Goal: Task Accomplishment & Management: Manage account settings

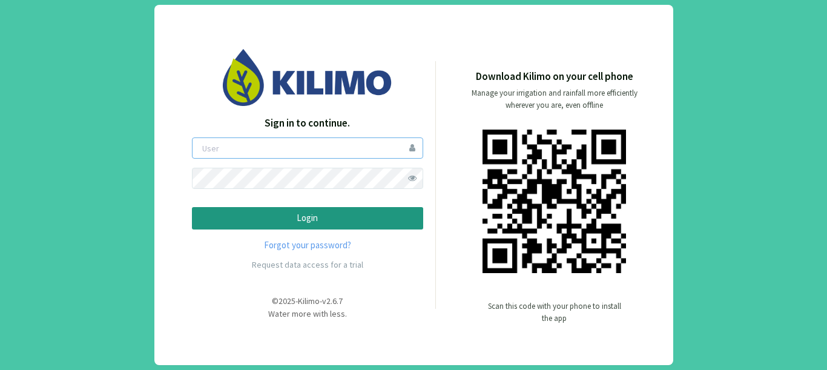
click at [260, 157] on input "email" at bounding box center [307, 148] width 231 height 21
click at [309, 146] on input "email" at bounding box center [307, 148] width 231 height 21
click at [309, 146] on input "aformosa" at bounding box center [307, 148] width 231 height 21
type input "aformosa"
click at [192, 207] on button "Login" at bounding box center [307, 218] width 231 height 22
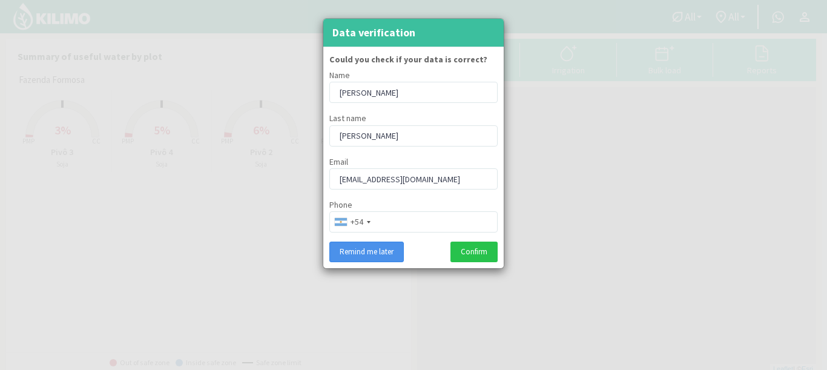
click at [393, 253] on button "Remind me later" at bounding box center [367, 252] width 75 height 21
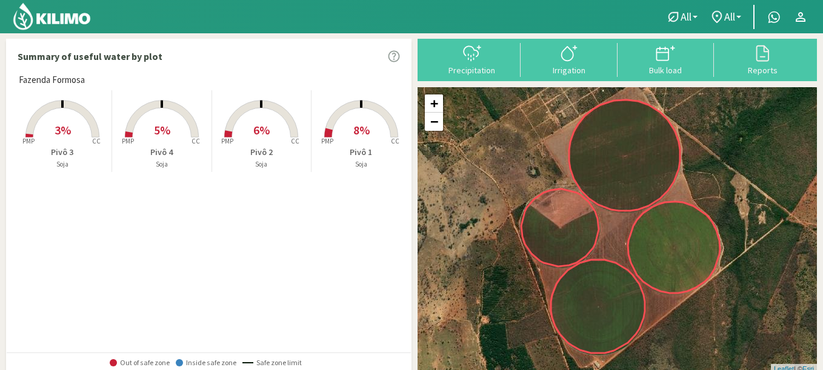
click at [368, 246] on div "Fazenda Formosa Created with Highcharts 9.2.2 PMP CC 3% Pivô 3 Soja Created wit…" at bounding box center [212, 212] width 398 height 279
click at [647, 12] on div at bounding box center [325, 16] width 651 height 33
click at [267, 33] on div at bounding box center [312, 16] width 624 height 33
click at [193, 42] on div "Resumo da água útil por parcela" at bounding box center [209, 56] width 404 height 34
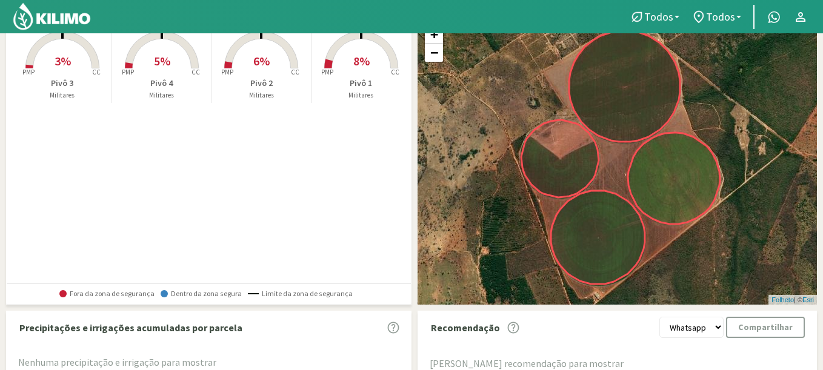
scroll to position [144, 0]
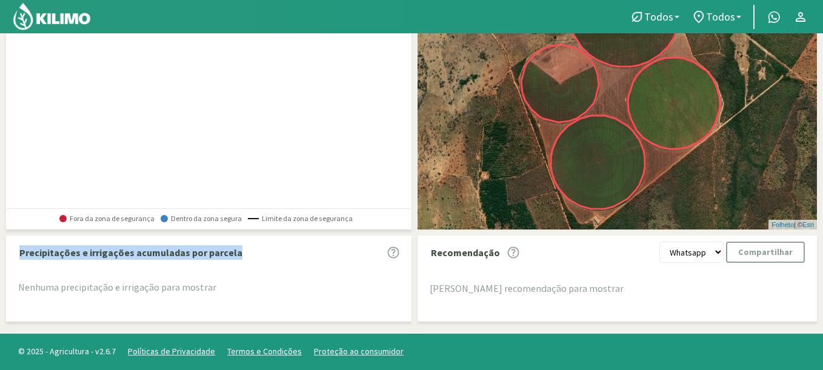
drag, startPoint x: 20, startPoint y: 252, endPoint x: 205, endPoint y: 263, distance: 185.1
click at [192, 263] on div "Precipitações e irrigações acumuladas por parcela Nenhuma precipitação e irriga…" at bounding box center [211, 277] width 399 height 71
click at [244, 256] on div "Precipitações e irrigações acumuladas por parcela" at bounding box center [211, 252] width 399 height 21
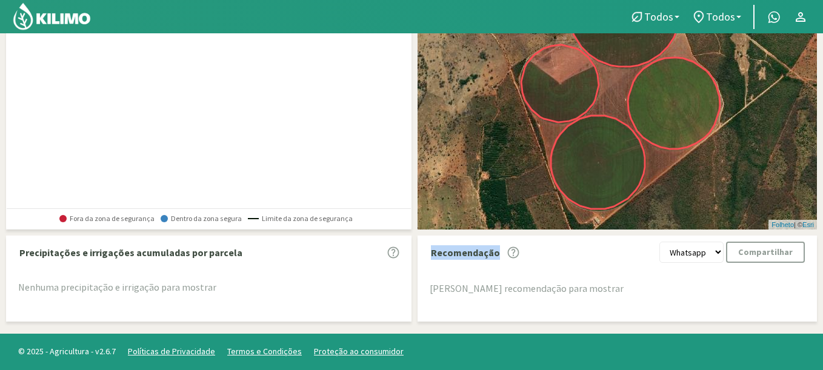
drag, startPoint x: 432, startPoint y: 255, endPoint x: 510, endPoint y: 256, distance: 78.1
click at [510, 256] on div "Recomendação" at bounding box center [471, 252] width 96 height 21
click at [468, 248] on font "Recomendação" at bounding box center [465, 253] width 69 height 12
drag, startPoint x: 428, startPoint y: 251, endPoint x: 505, endPoint y: 256, distance: 77.7
click at [505, 256] on div "Recomendação" at bounding box center [471, 252] width 96 height 21
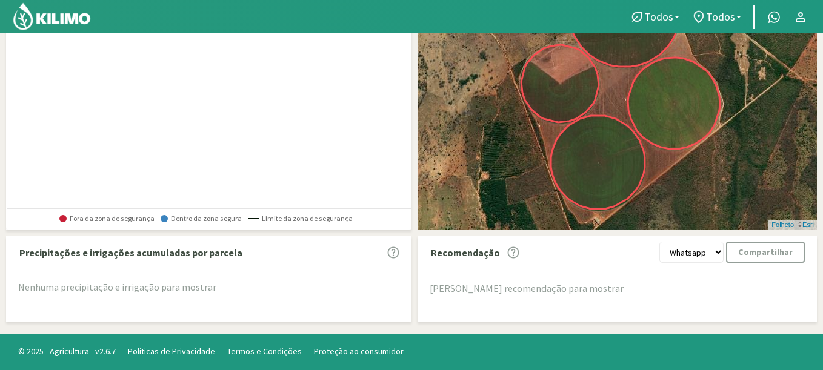
click at [485, 264] on div "Nenhuma recomendação para mostrar" at bounding box center [619, 289] width 393 height 52
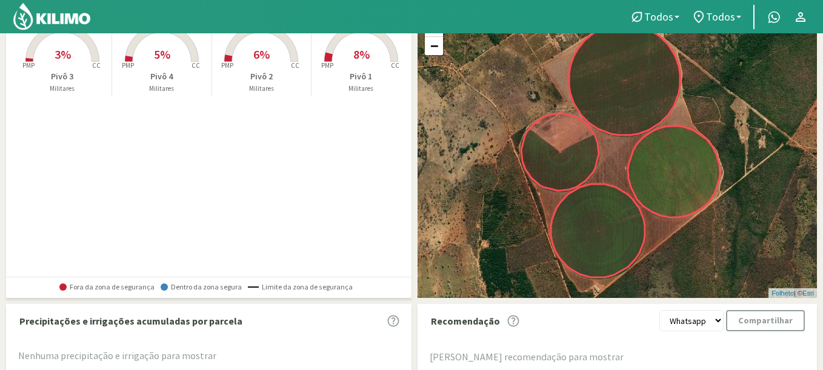
scroll to position [0, 0]
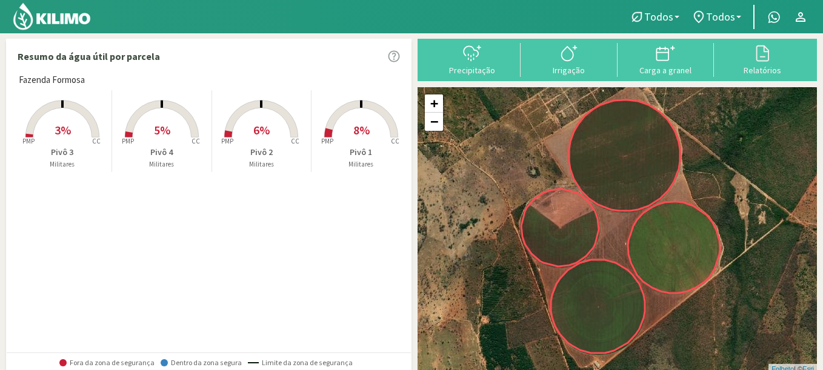
click at [45, 124] on rect at bounding box center [62, 138] width 97 height 97
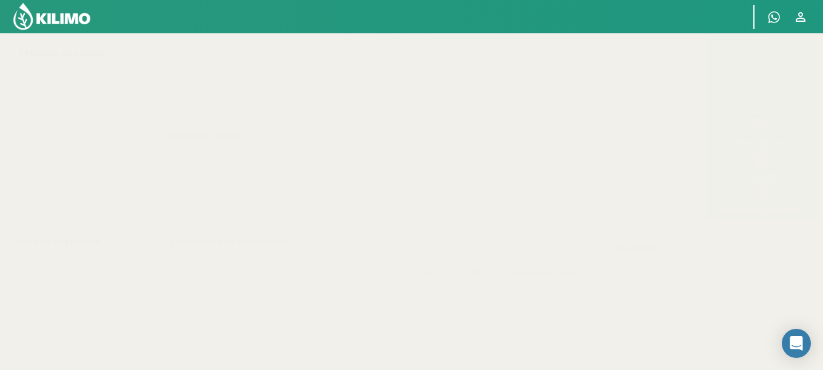
select select "2: Object"
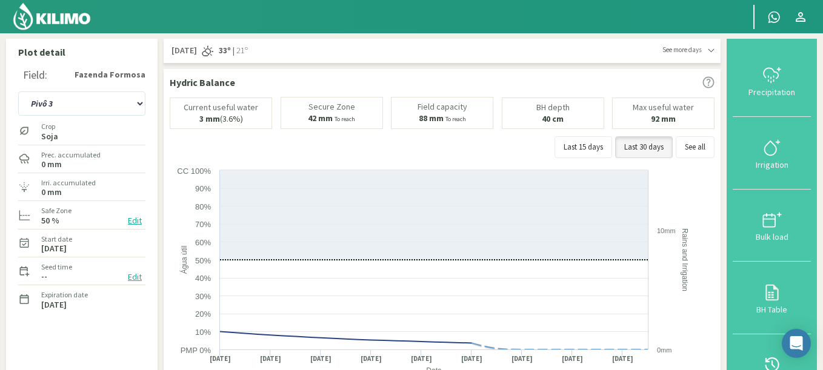
click at [240, 98] on div "Current useful water 3 mm (3.6%)" at bounding box center [221, 113] width 102 height 31
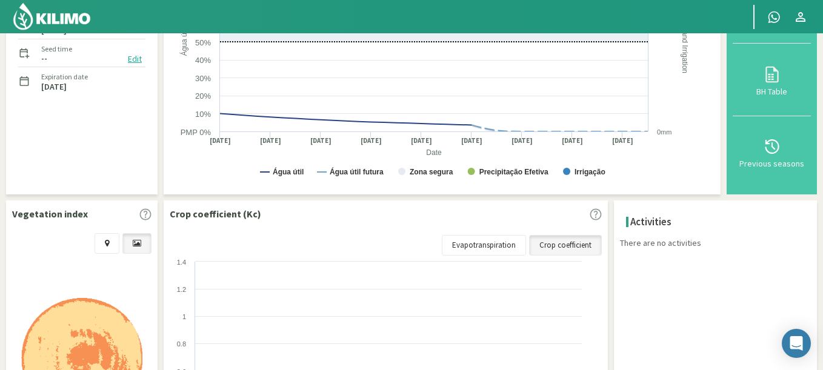
scroll to position [416, 0]
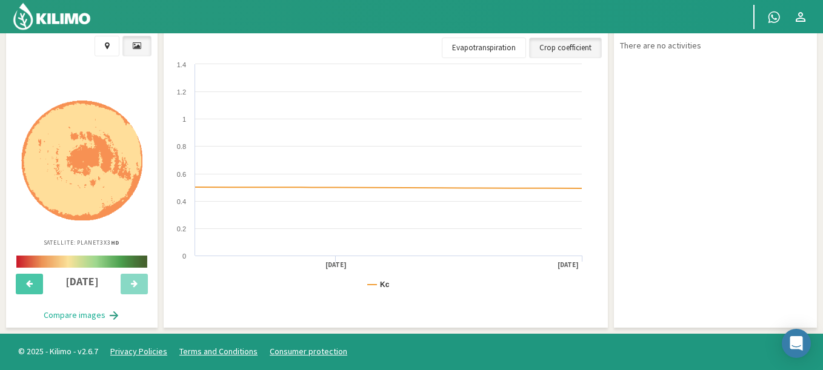
click at [73, 170] on img at bounding box center [81, 161] width 121 height 120
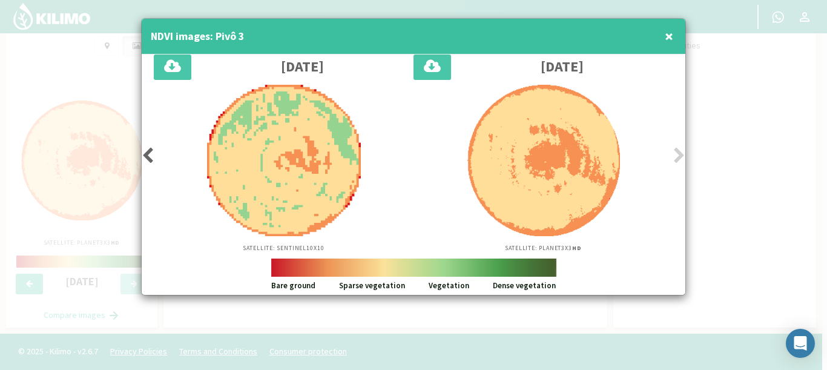
click at [146, 156] on icon at bounding box center [148, 155] width 12 height 17
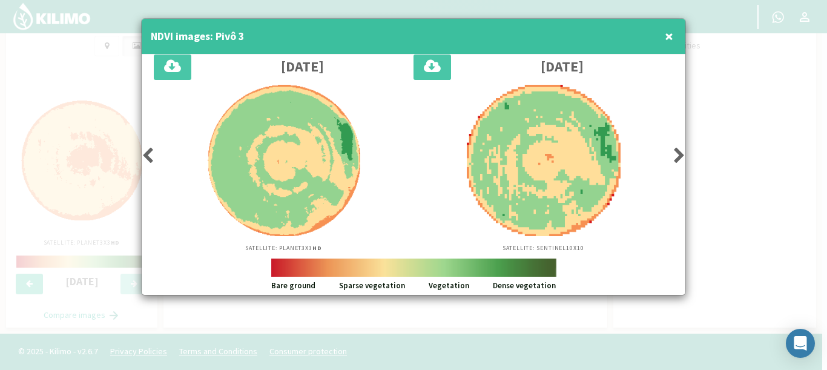
click at [143, 156] on icon at bounding box center [148, 155] width 12 height 17
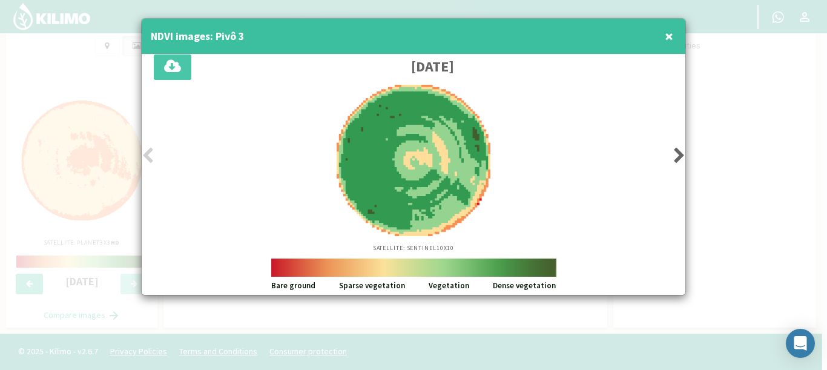
click at [143, 156] on icon at bounding box center [148, 155] width 12 height 17
click at [672, 152] on div "Satellite: Sentinel 10X10" at bounding box center [414, 169] width 520 height 168
click at [681, 153] on icon at bounding box center [680, 155] width 12 height 17
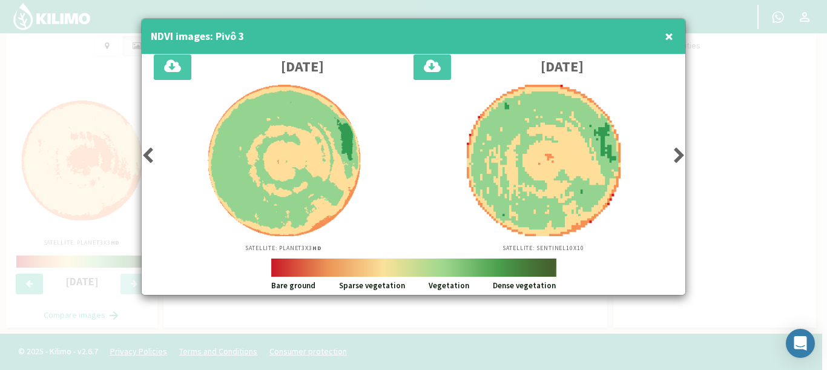
click at [681, 153] on icon at bounding box center [680, 155] width 12 height 17
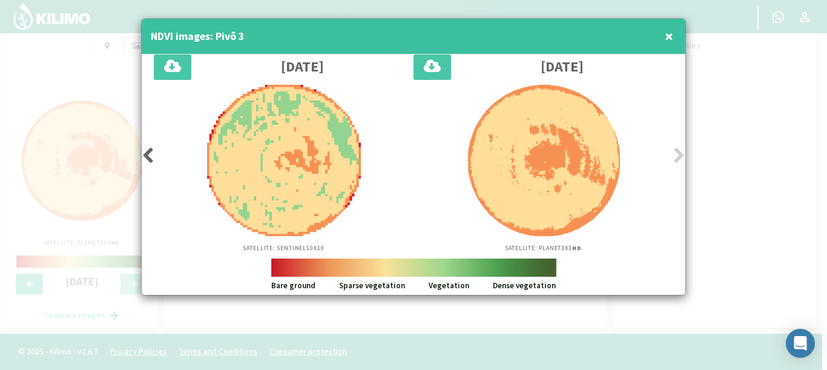
click at [681, 153] on icon at bounding box center [680, 155] width 12 height 17
drag, startPoint x: 522, startPoint y: 62, endPoint x: 588, endPoint y: 68, distance: 66.9
click at [588, 68] on div "[DATE]" at bounding box center [562, 67] width 222 height 16
drag, startPoint x: 535, startPoint y: 68, endPoint x: 592, endPoint y: 67, distance: 57.5
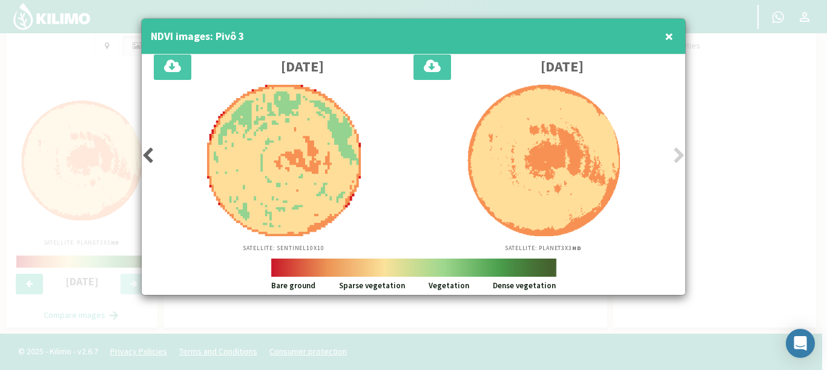
click at [586, 62] on div "[DATE]" at bounding box center [562, 67] width 222 height 16
click at [758, 121] on div at bounding box center [413, 185] width 827 height 370
click at [674, 32] on button "×" at bounding box center [669, 36] width 15 height 24
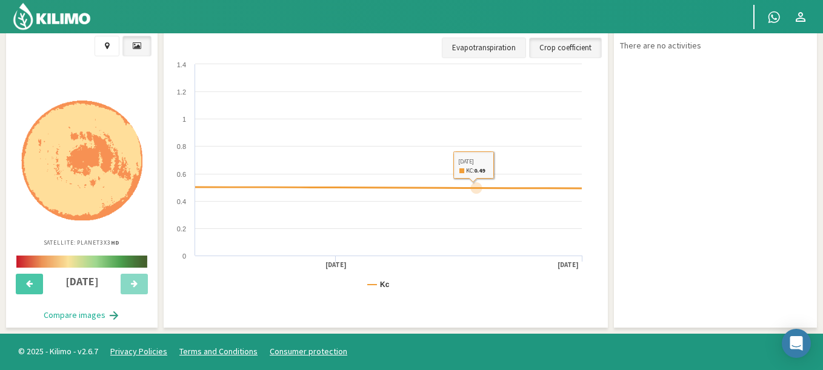
click at [473, 41] on link "Evapotranspiration" at bounding box center [484, 48] width 84 height 21
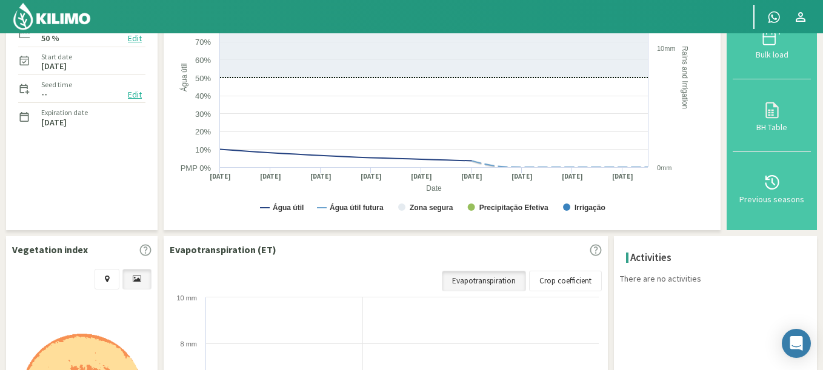
scroll to position [270, 0]
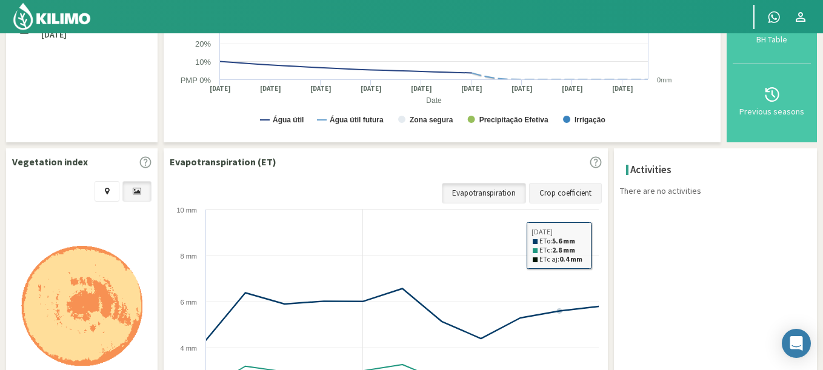
click at [571, 193] on link "Crop coefficient" at bounding box center [565, 193] width 73 height 21
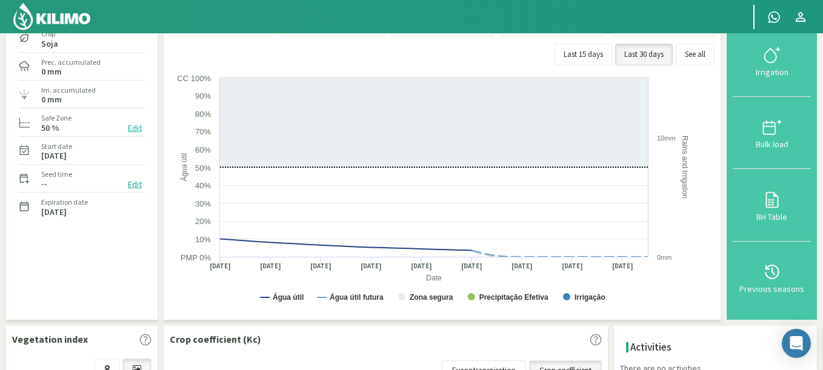
scroll to position [0, 0]
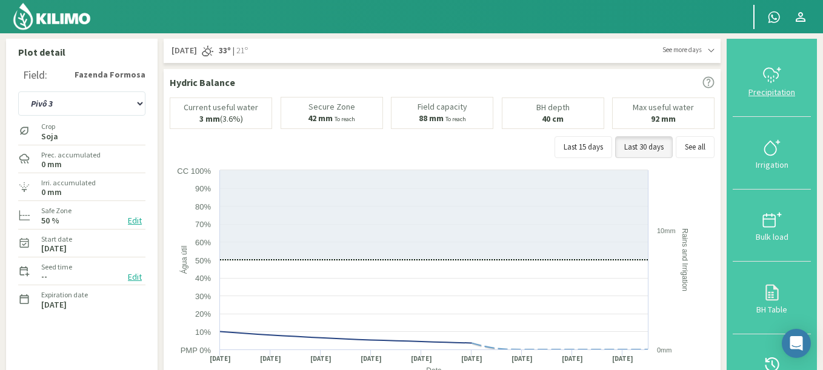
click at [773, 80] on icon at bounding box center [773, 80] width 0 height 1
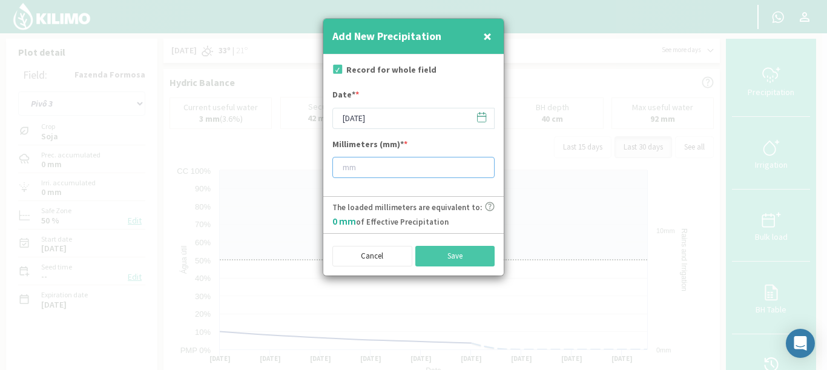
click at [369, 176] on input "number" at bounding box center [414, 167] width 162 height 21
type input "20"
click at [457, 253] on button "Save" at bounding box center [456, 256] width 80 height 21
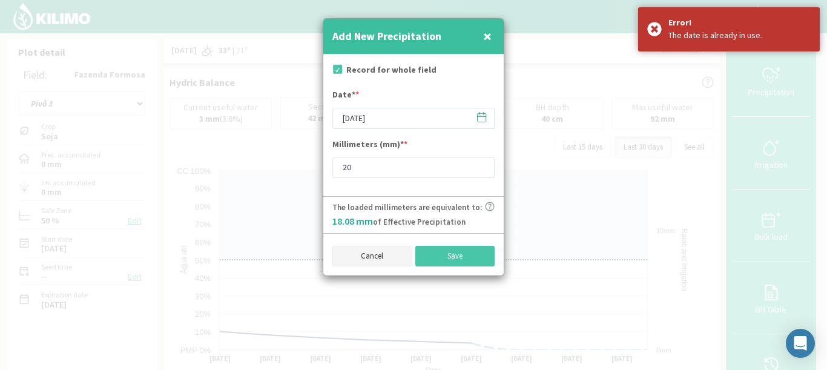
click at [366, 254] on button "Cancel" at bounding box center [373, 256] width 80 height 21
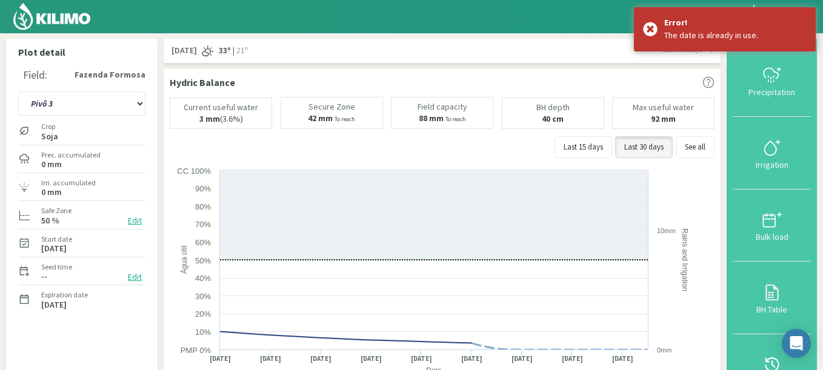
click at [373, 45] on div "Today 33º | 21º" at bounding box center [416, 51] width 492 height 12
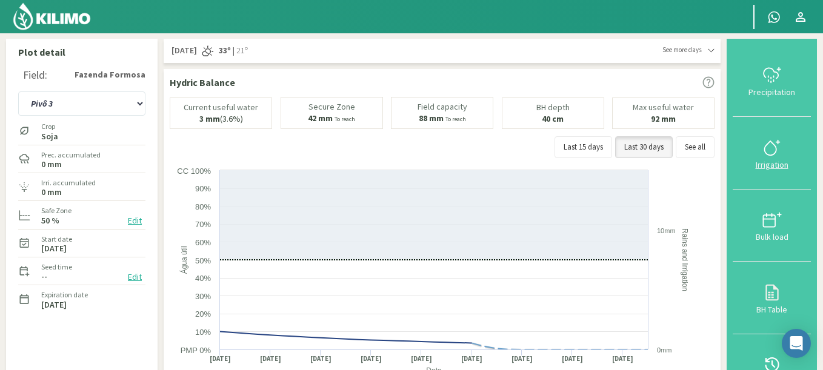
click at [774, 154] on icon at bounding box center [770, 148] width 12 height 14
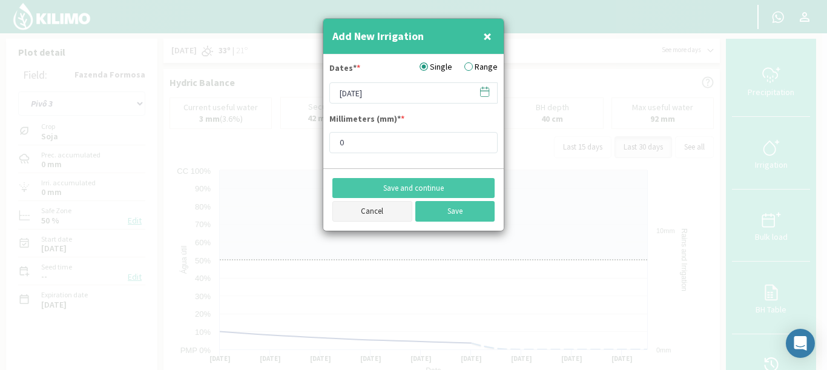
click at [366, 211] on button "Cancel" at bounding box center [373, 211] width 80 height 21
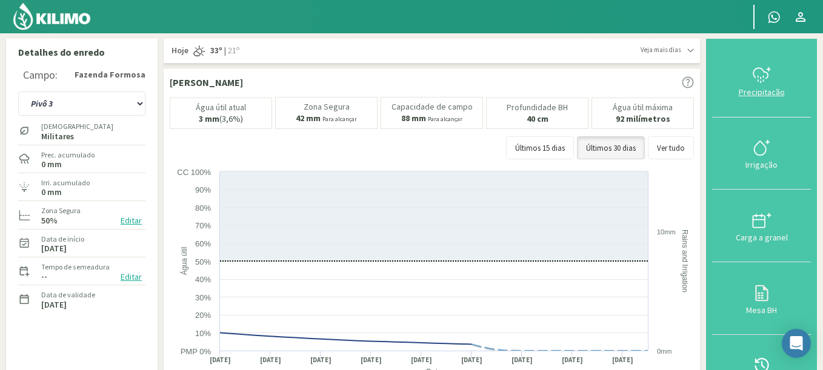
click at [763, 83] on icon at bounding box center [761, 74] width 19 height 19
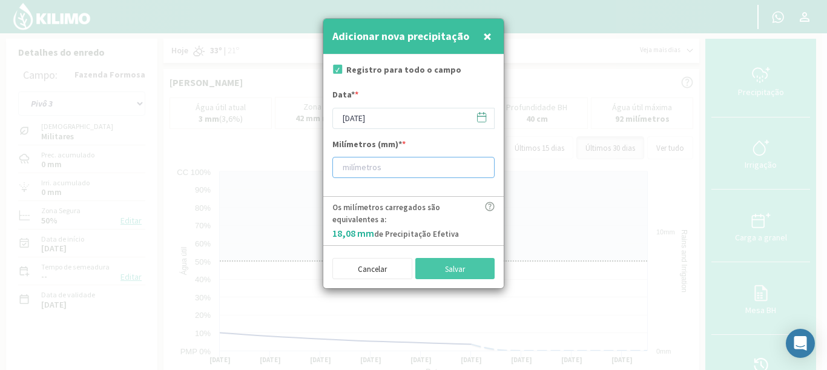
click at [366, 165] on input "number" at bounding box center [414, 167] width 162 height 21
type input "20"
click at [463, 263] on font "Salvar" at bounding box center [455, 268] width 20 height 10
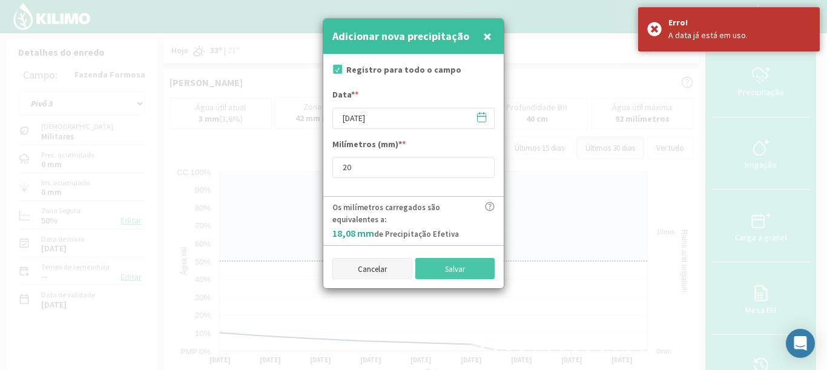
click at [346, 258] on button "Cancelar" at bounding box center [373, 268] width 80 height 21
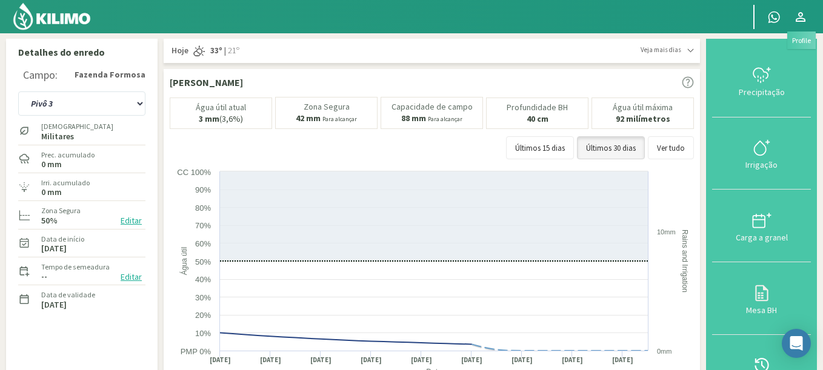
click at [798, 21] on icon at bounding box center [800, 17] width 10 height 10
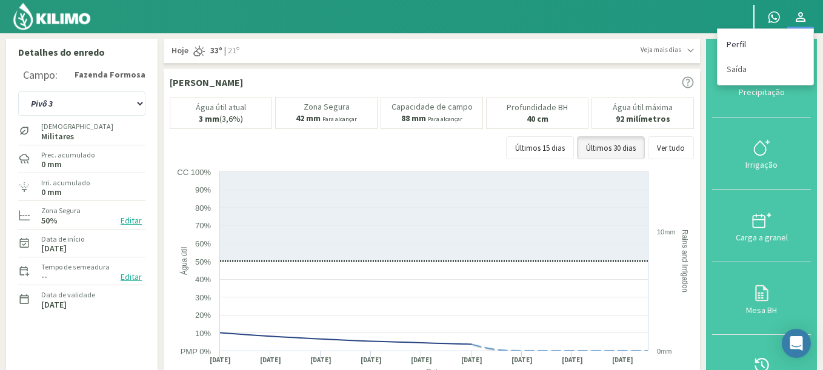
click at [757, 44] on link "Perfil" at bounding box center [765, 44] width 96 height 25
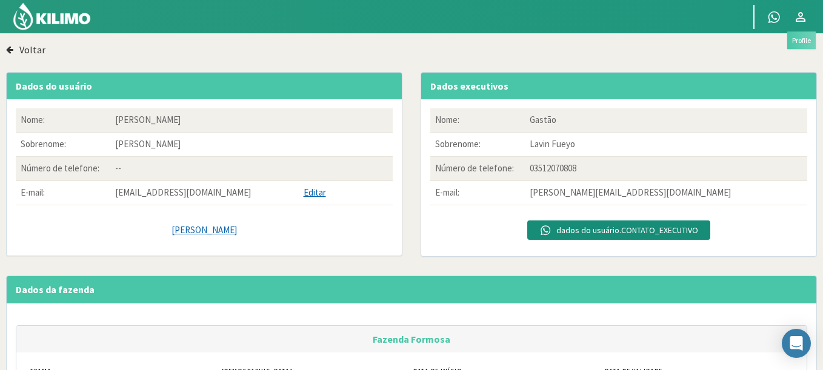
click at [797, 26] on svg-icon at bounding box center [800, 20] width 15 height 14
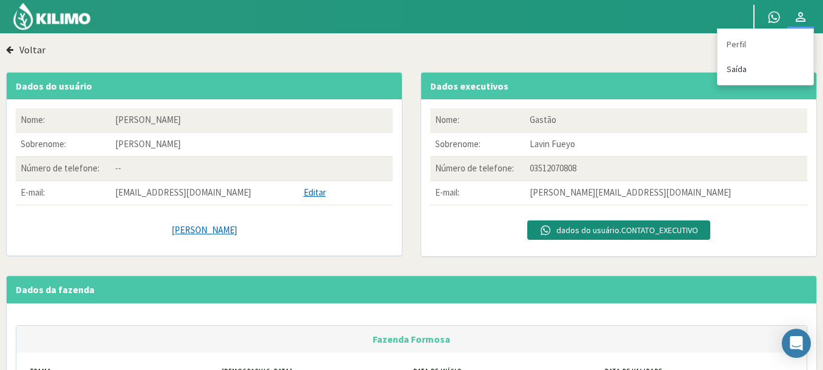
click at [747, 65] on link "Saída" at bounding box center [765, 69] width 96 height 25
click at [738, 66] on font "Saída" at bounding box center [736, 69] width 20 height 11
click at [734, 74] on font "Saída" at bounding box center [736, 69] width 20 height 11
click at [82, 15] on img at bounding box center [51, 16] width 79 height 29
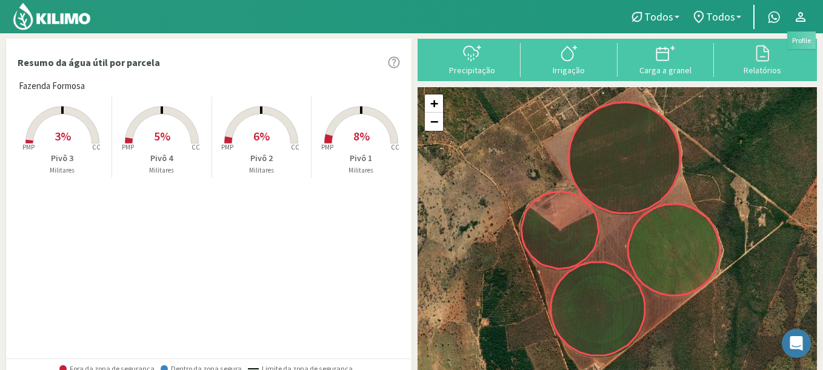
click at [803, 19] on icon at bounding box center [800, 17] width 15 height 15
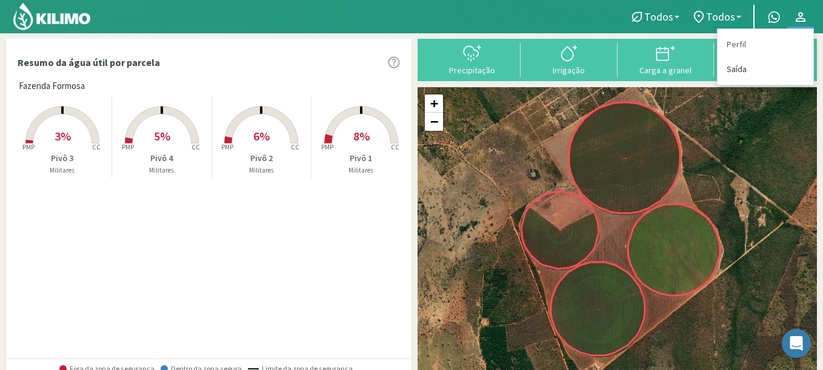
click at [762, 65] on link "Saída" at bounding box center [765, 69] width 96 height 25
click at [752, 65] on link "Saída" at bounding box center [765, 69] width 96 height 25
click at [743, 65] on font "Saída" at bounding box center [736, 69] width 20 height 11
click at [738, 66] on font "Saída" at bounding box center [736, 69] width 20 height 11
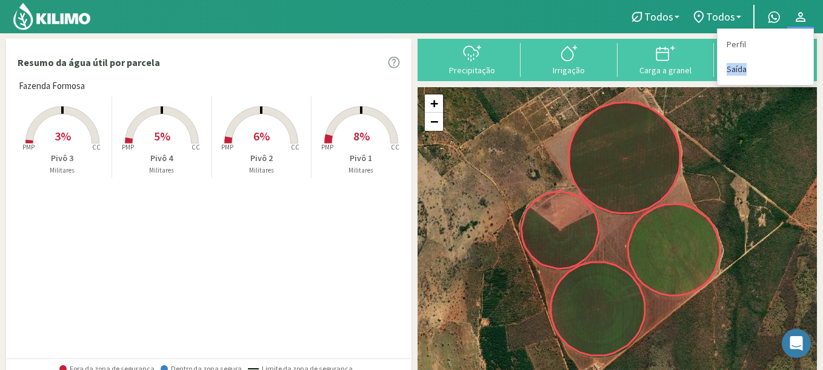
click at [738, 66] on font "Saída" at bounding box center [736, 69] width 20 height 11
drag, startPoint x: 738, startPoint y: 66, endPoint x: 737, endPoint y: 59, distance: 7.5
click at [739, 66] on font "Saída" at bounding box center [736, 69] width 20 height 11
click at [734, 45] on font "Perfil" at bounding box center [735, 44] width 19 height 11
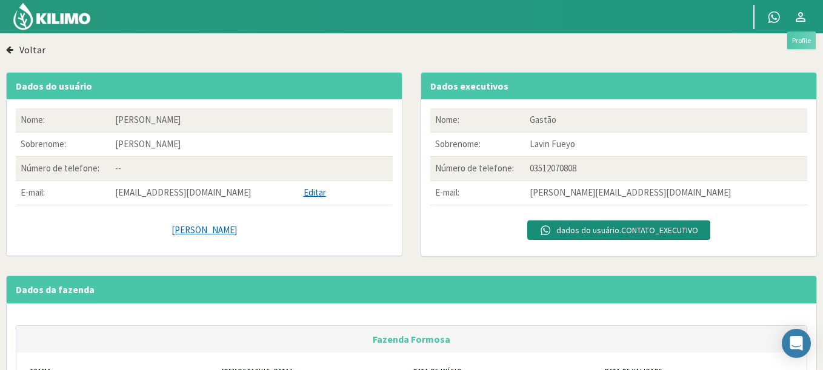
click at [800, 18] on icon at bounding box center [800, 17] width 15 height 15
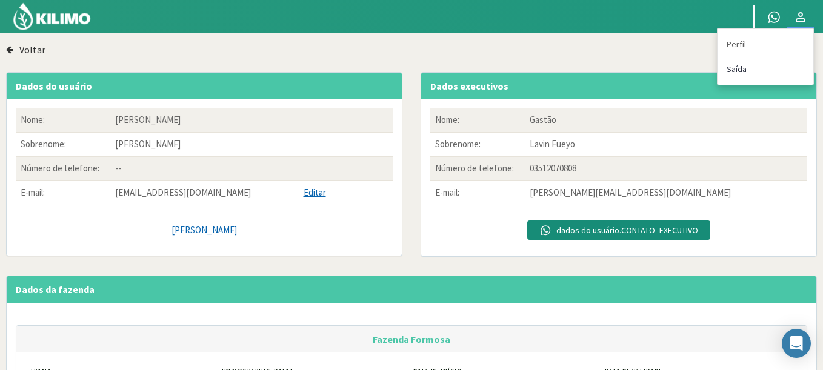
click at [743, 66] on font "Saída" at bounding box center [736, 69] width 20 height 11
click at [60, 9] on img at bounding box center [51, 16] width 79 height 29
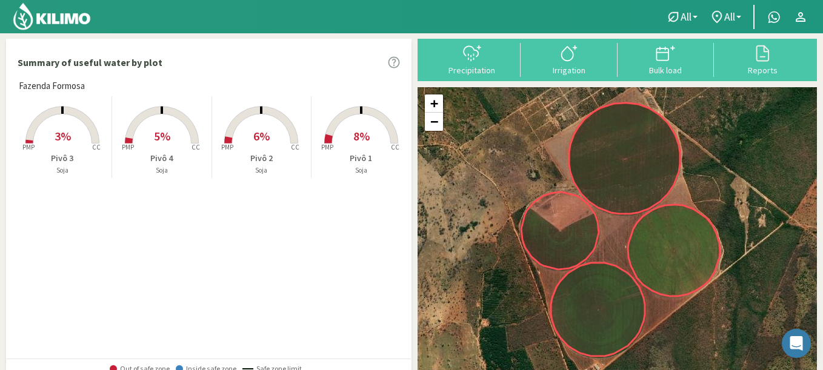
click at [244, 60] on div "Summary of useful water by plot" at bounding box center [209, 62] width 404 height 34
click at [214, 140] on rect at bounding box center [261, 144] width 97 height 97
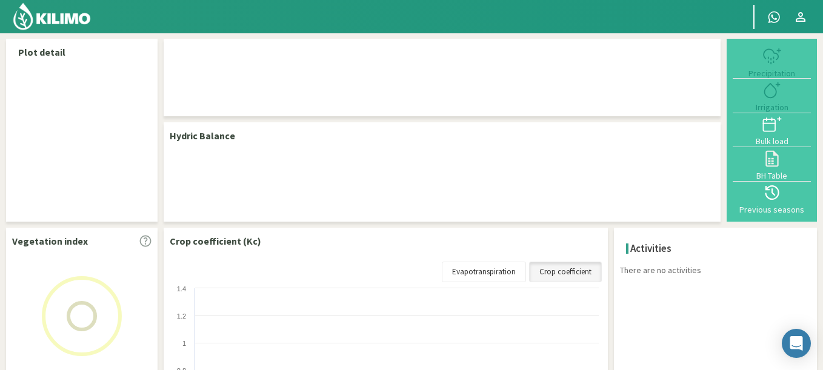
select select "1: Object"
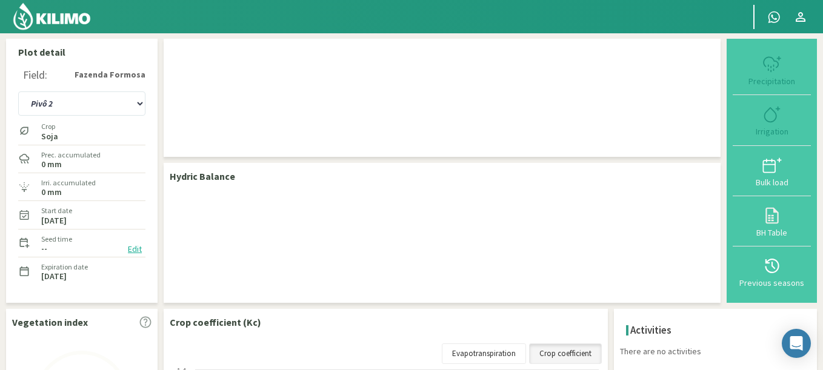
checkbox input "true"
type input "[DATE]"
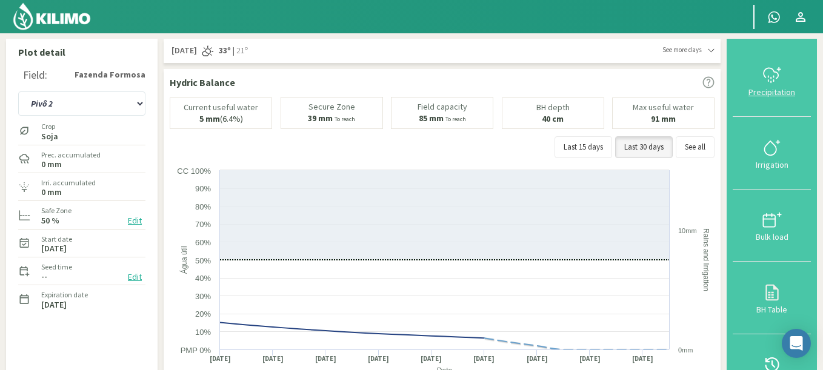
click at [781, 93] on div "Precipitation" at bounding box center [771, 92] width 71 height 8
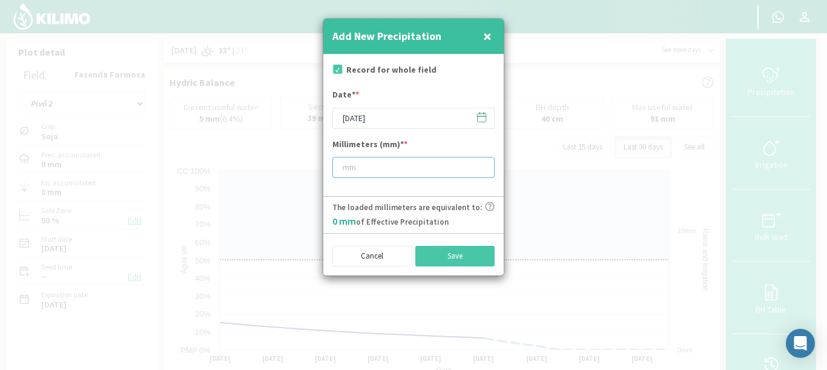
click at [391, 171] on input "number" at bounding box center [414, 167] width 162 height 21
type input "20"
click at [376, 122] on input "[DATE]" at bounding box center [414, 118] width 162 height 21
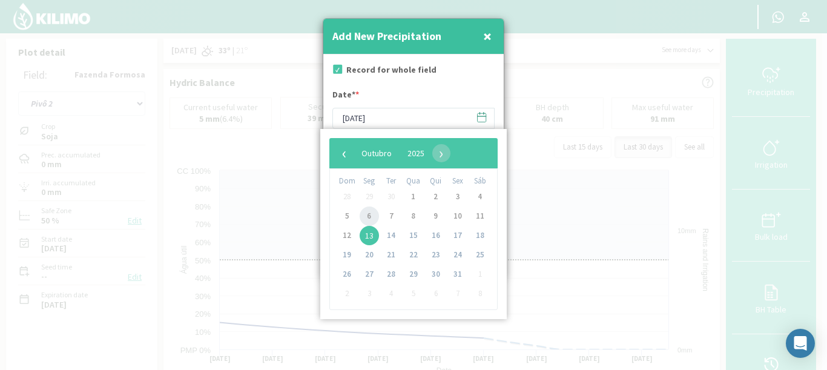
click at [372, 217] on span "6" at bounding box center [369, 216] width 19 height 19
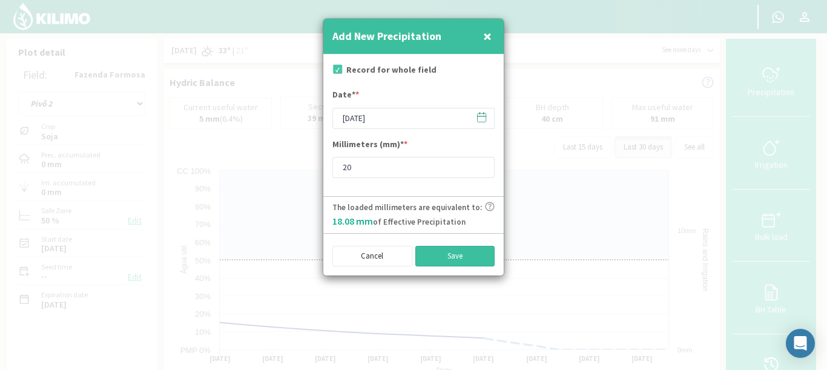
click at [471, 257] on button "Save" at bounding box center [456, 256] width 80 height 21
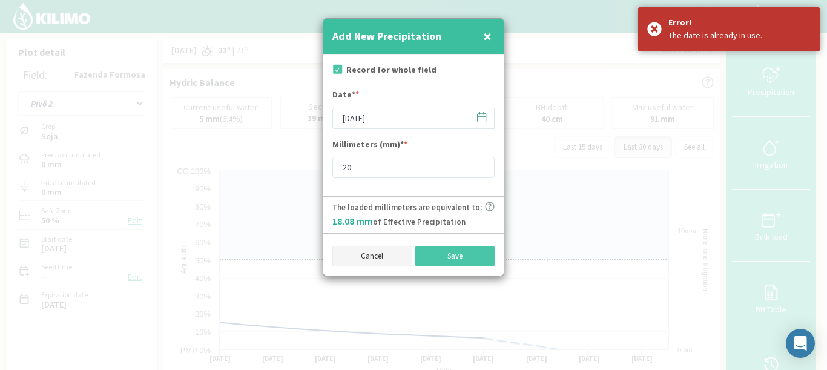
drag, startPoint x: 340, startPoint y: 250, endPoint x: 346, endPoint y: 252, distance: 6.3
click at [343, 251] on button "Cancel" at bounding box center [373, 256] width 80 height 21
type input "[DATE]"
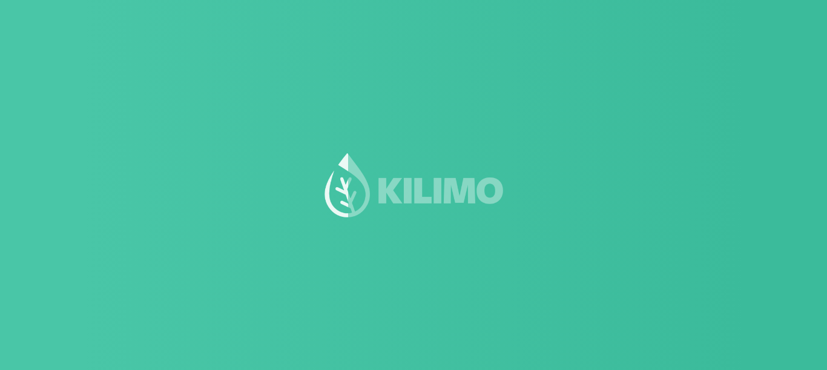
scroll to position [1, 0]
select select "1: Object"
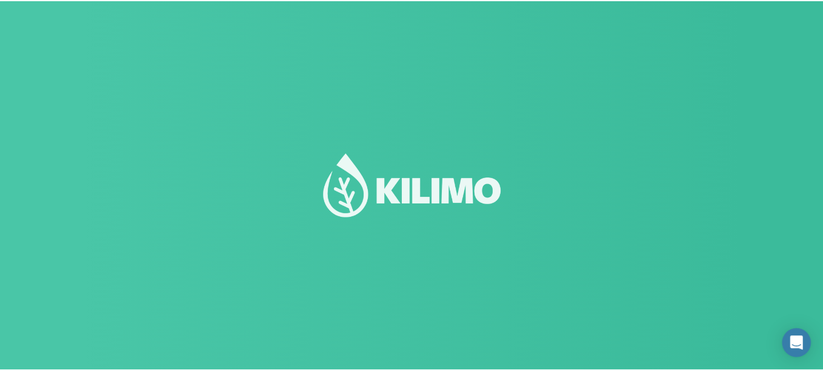
scroll to position [0, 0]
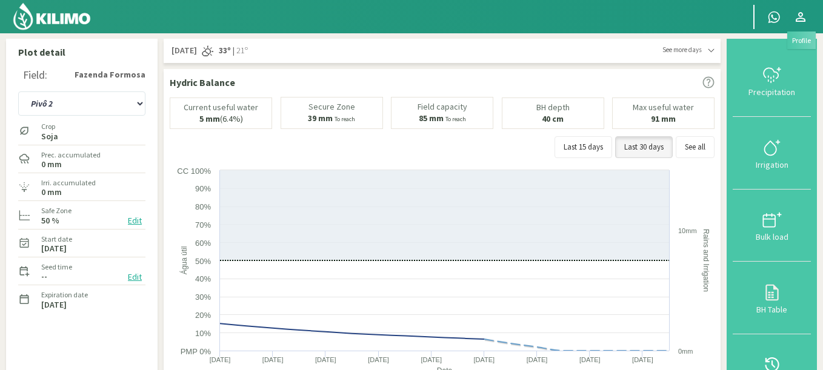
click at [802, 23] on icon at bounding box center [800, 17] width 15 height 15
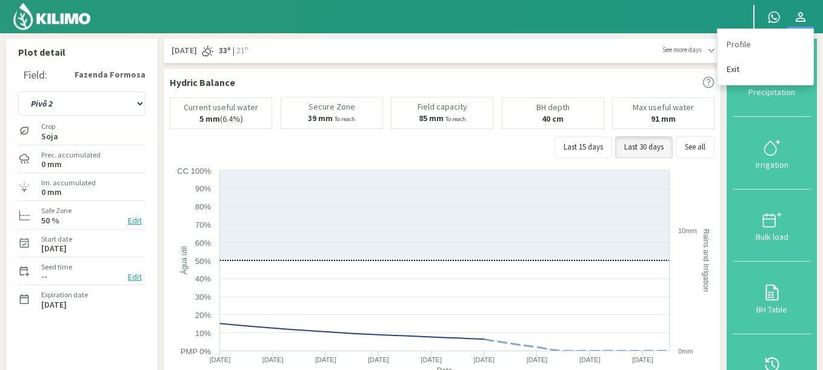
click at [733, 68] on link "Exit" at bounding box center [765, 69] width 96 height 25
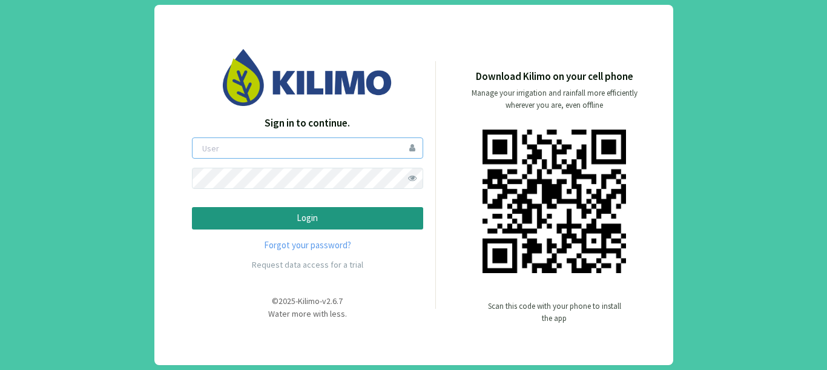
click at [293, 156] on input "email" at bounding box center [307, 148] width 231 height 21
type input "aformosa"
click at [192, 207] on button "Login" at bounding box center [307, 218] width 231 height 22
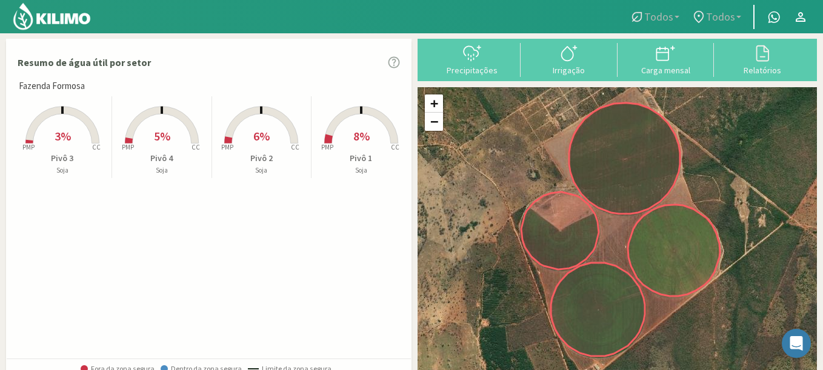
click at [76, 131] on rect at bounding box center [62, 144] width 97 height 97
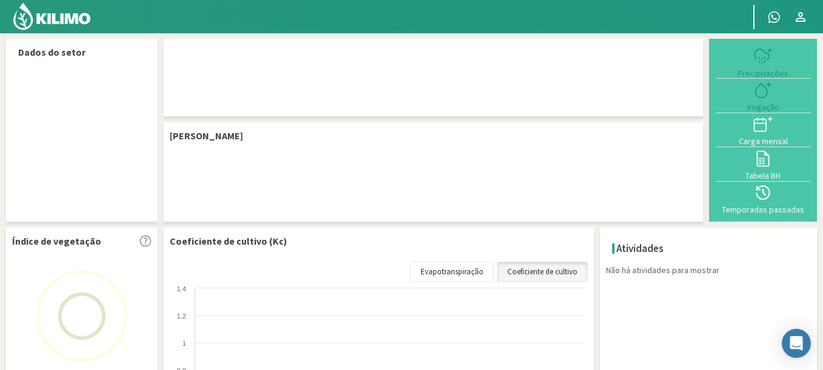
select select "2: Object"
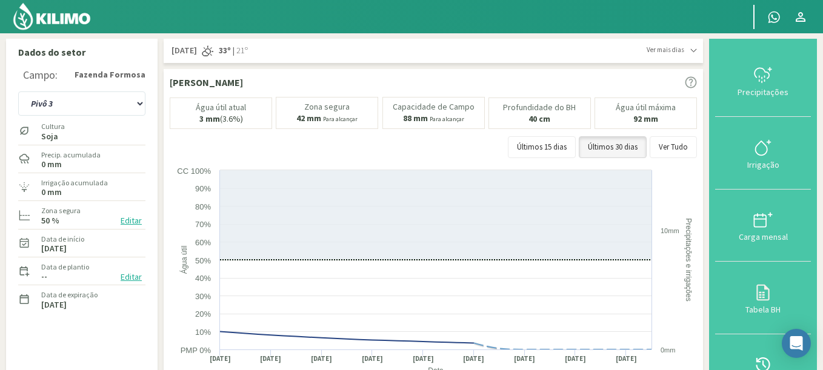
drag, startPoint x: 53, startPoint y: 247, endPoint x: 82, endPoint y: 248, distance: 29.1
click at [67, 248] on label "[DATE]" at bounding box center [53, 249] width 25 height 8
click at [130, 271] on button "Editar" at bounding box center [131, 277] width 28 height 14
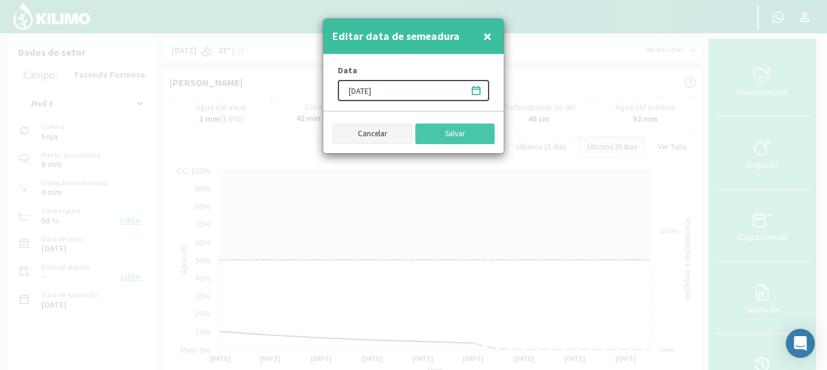
click at [379, 141] on button "Cancelar" at bounding box center [373, 134] width 80 height 21
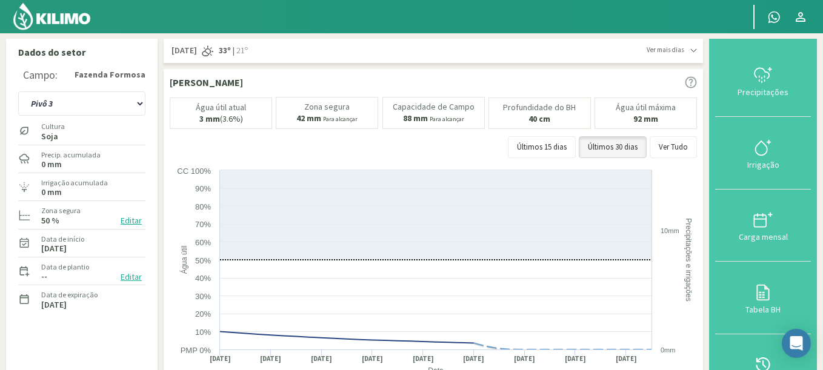
drag, startPoint x: 297, startPoint y: 116, endPoint x: 332, endPoint y: 122, distance: 35.2
click at [332, 122] on p "42 mm Para alcançar" at bounding box center [326, 119] width 61 height 10
click at [332, 122] on small "Para alcançar" at bounding box center [340, 119] width 35 height 8
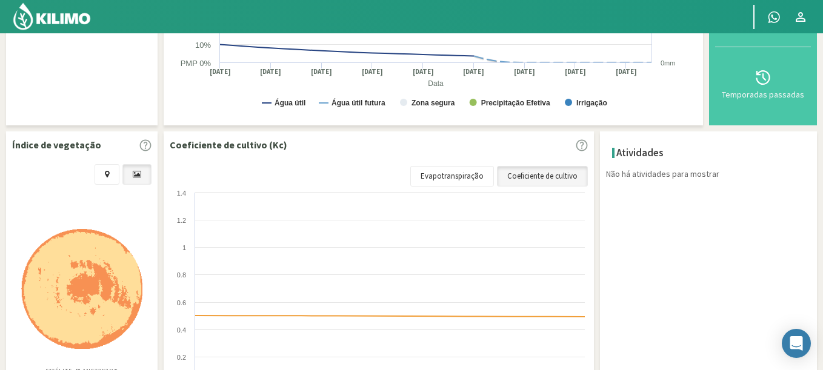
scroll to position [363, 0]
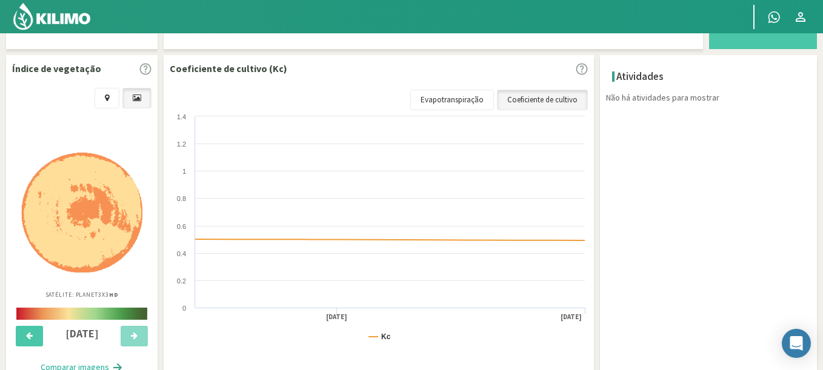
click at [106, 202] on img at bounding box center [81, 213] width 121 height 120
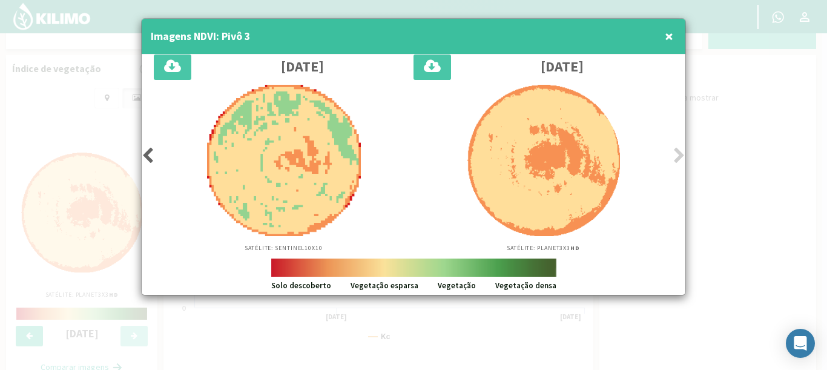
click at [145, 156] on icon at bounding box center [148, 155] width 12 height 17
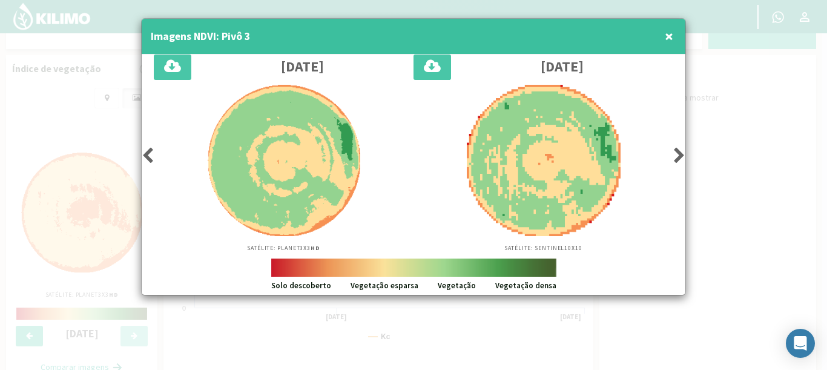
click at [145, 156] on icon at bounding box center [148, 155] width 12 height 17
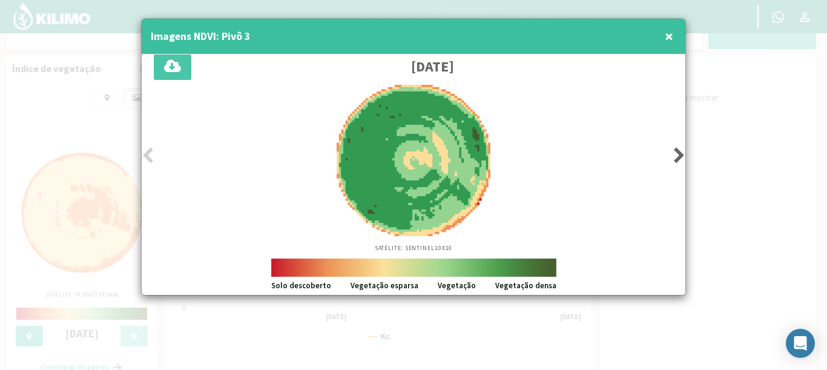
click at [676, 151] on icon at bounding box center [680, 155] width 12 height 17
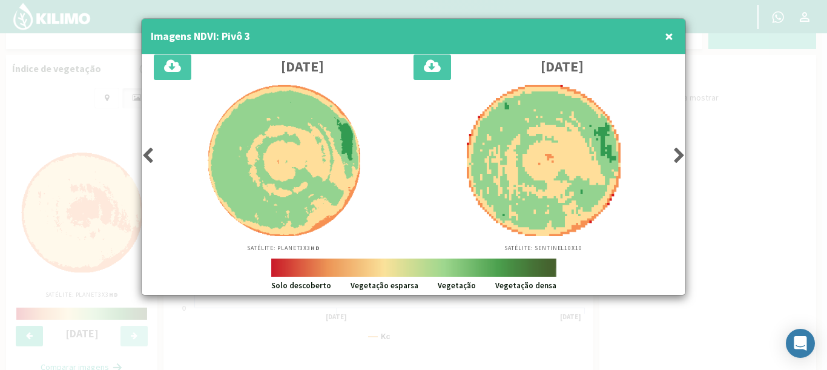
click at [676, 151] on icon at bounding box center [680, 155] width 12 height 17
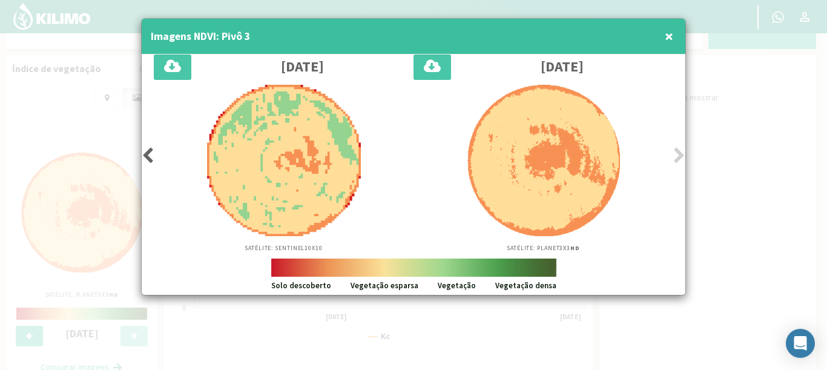
click at [676, 151] on icon at bounding box center [680, 155] width 12 height 17
drag, startPoint x: 519, startPoint y: 64, endPoint x: 617, endPoint y: 80, distance: 100.1
click at [617, 80] on div "[DATE] Satélite: Planet 3X3 HD" at bounding box center [544, 157] width 260 height 204
click at [745, 147] on div at bounding box center [413, 185] width 827 height 370
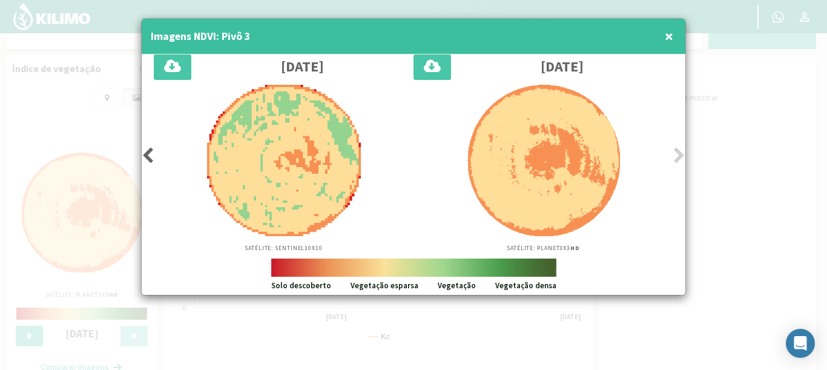
click at [669, 37] on span "×" at bounding box center [669, 36] width 8 height 20
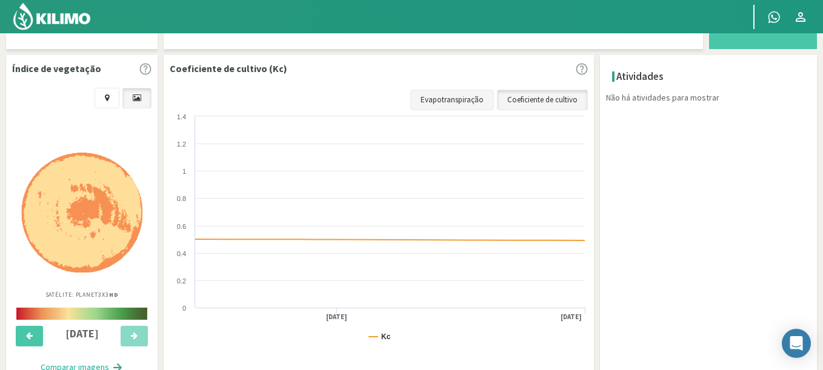
click at [471, 94] on link "Evapotranspiração" at bounding box center [452, 100] width 84 height 21
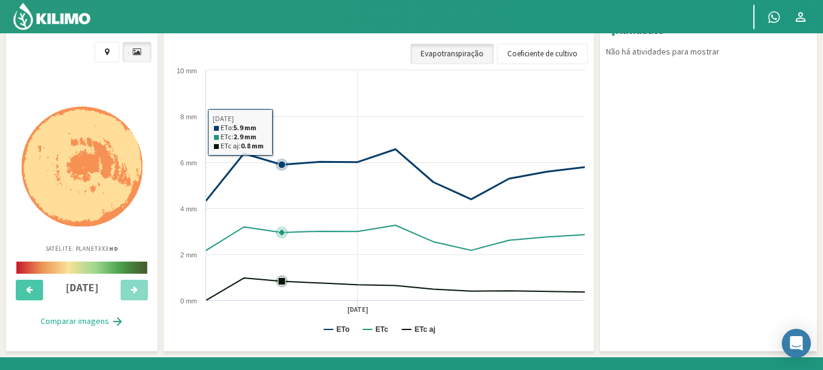
scroll to position [433, 0]
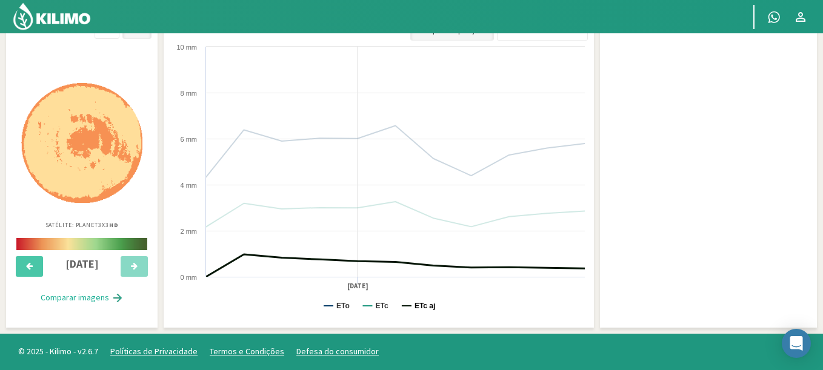
click at [416, 306] on text "ETc aj" at bounding box center [424, 306] width 21 height 8
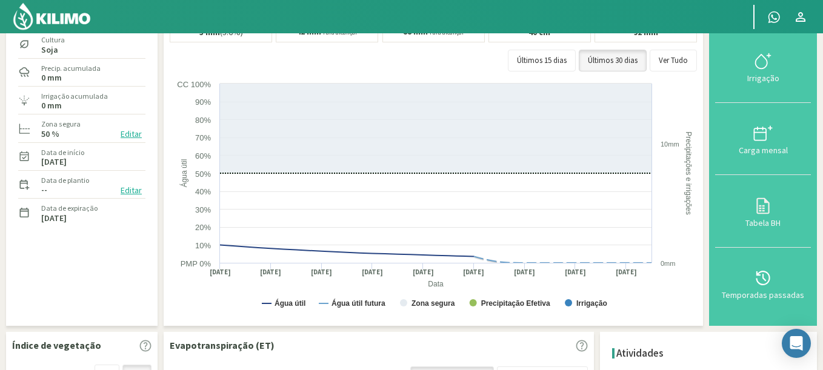
scroll to position [0, 0]
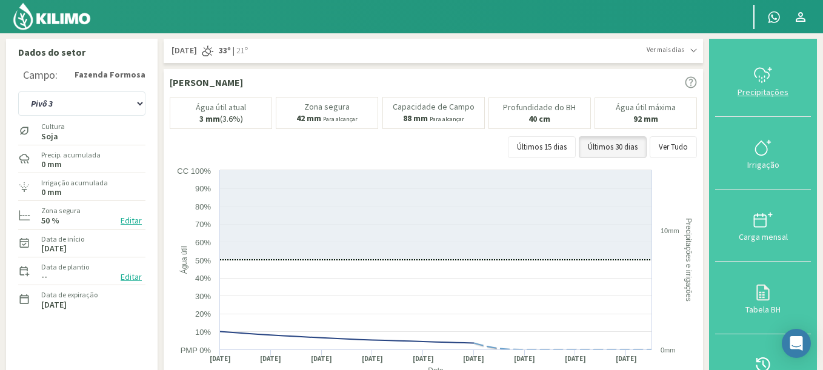
click at [766, 75] on icon at bounding box center [762, 74] width 19 height 19
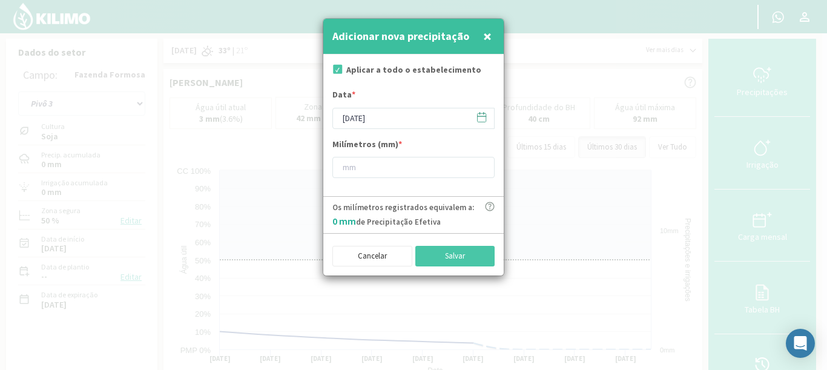
click at [482, 116] on icon at bounding box center [482, 116] width 8 height 0
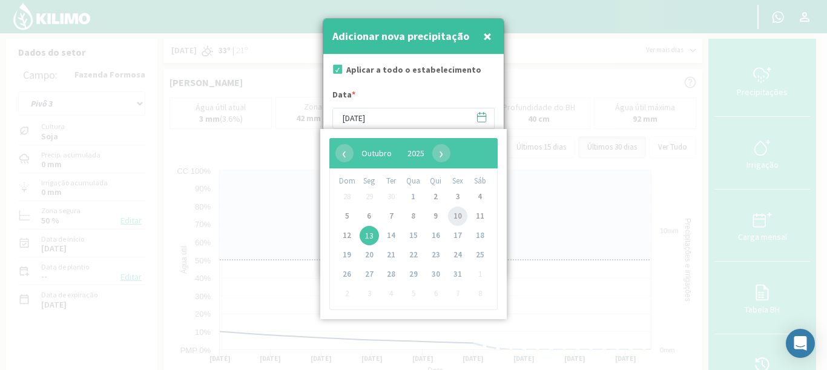
click at [462, 217] on span "10" at bounding box center [457, 216] width 19 height 19
type input "[DATE]"
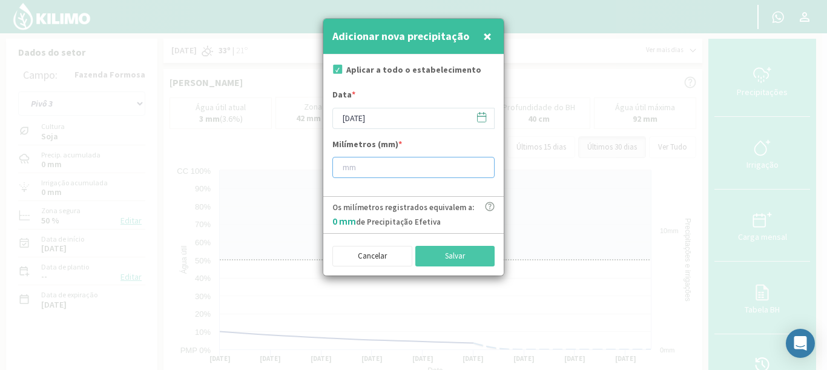
click at [425, 171] on input "number" at bounding box center [414, 167] width 162 height 21
type input "20"
click at [454, 256] on button "Salvar" at bounding box center [456, 256] width 80 height 21
type input "[DATE]"
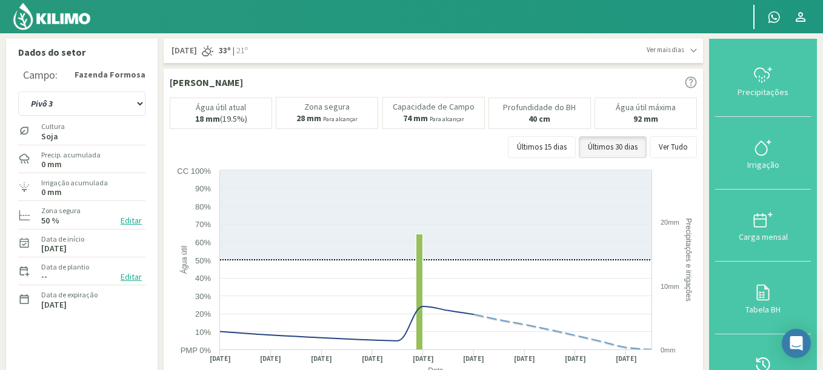
drag, startPoint x: 224, startPoint y: 116, endPoint x: 244, endPoint y: 119, distance: 19.5
click at [244, 119] on p "18 mm (19.5%)" at bounding box center [221, 118] width 52 height 9
click at [767, 153] on icon at bounding box center [761, 148] width 12 height 14
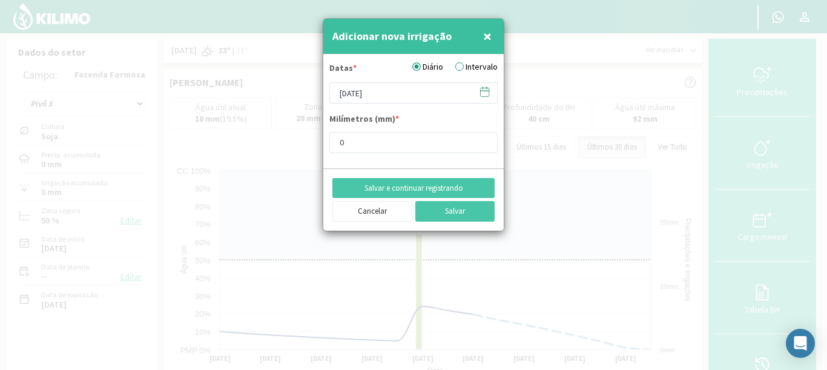
click at [465, 63] on label "Intervalo" at bounding box center [477, 67] width 42 height 13
click at [0, 0] on input "Intervalo" at bounding box center [0, 0] width 0 height 0
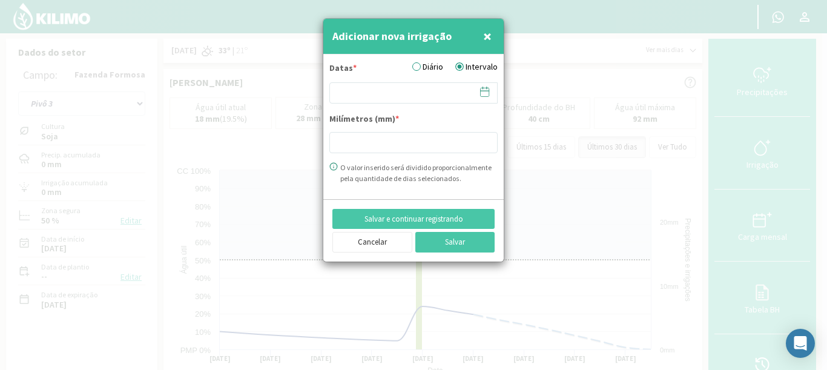
click at [418, 66] on label "Diário" at bounding box center [428, 67] width 31 height 13
click at [0, 0] on input "Diário" at bounding box center [0, 0] width 0 height 0
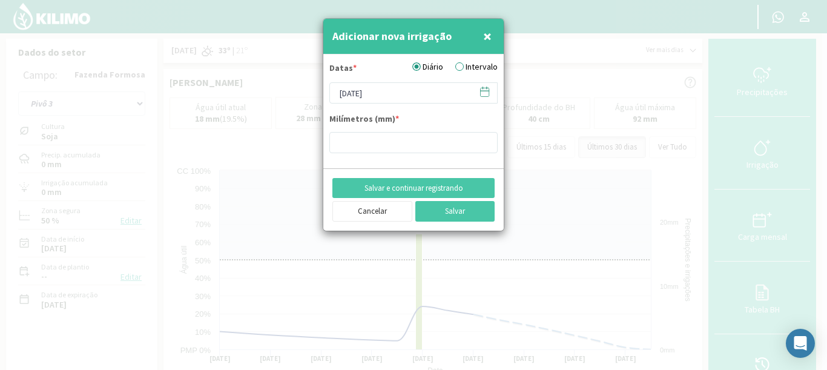
click at [489, 90] on icon at bounding box center [485, 92] width 8 height 8
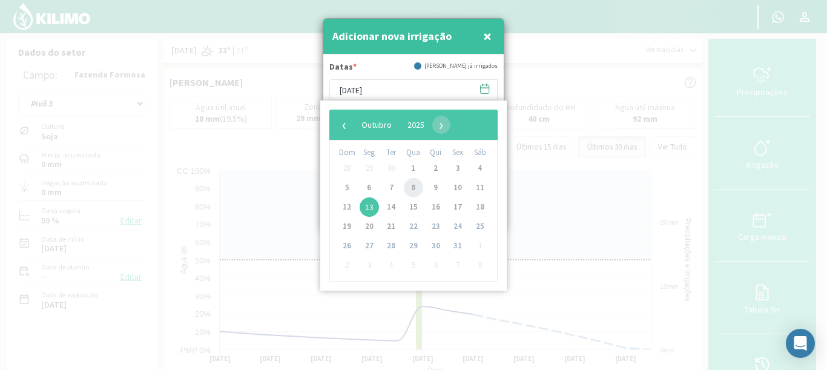
click at [412, 183] on span "8" at bounding box center [413, 187] width 19 height 19
type input "[DATE]"
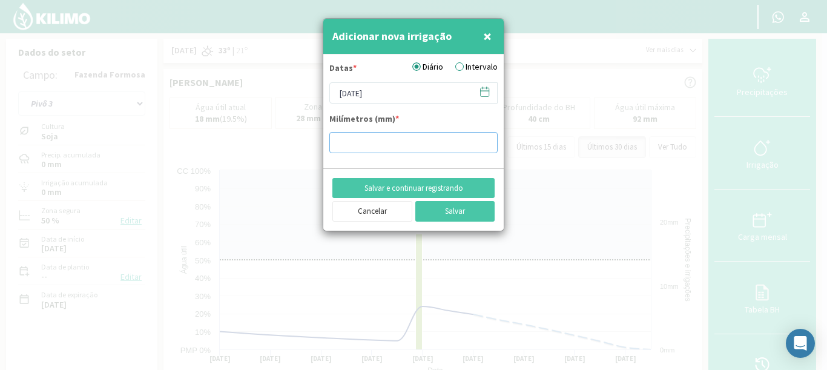
click at [348, 151] on input "number" at bounding box center [414, 142] width 168 height 21
type input "15"
click at [464, 212] on button "Salvar" at bounding box center [456, 211] width 80 height 21
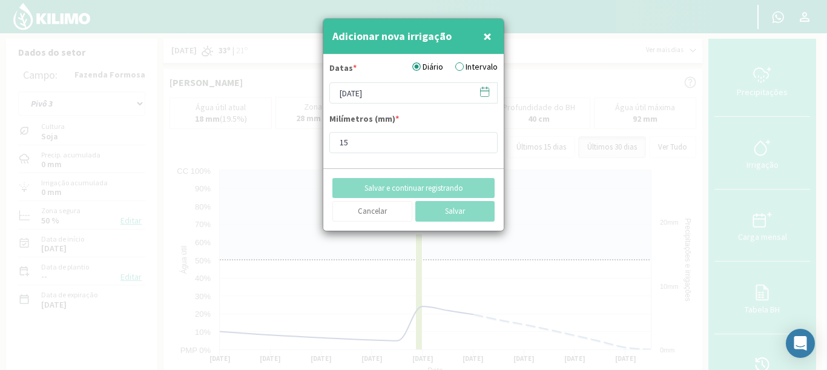
type input "[DATE]"
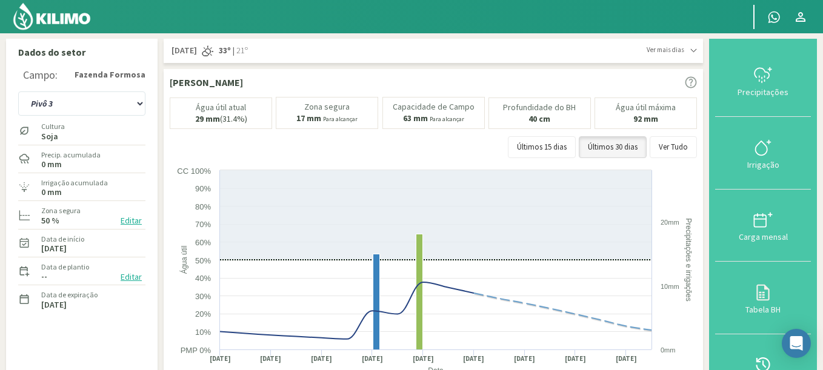
drag, startPoint x: 221, startPoint y: 117, endPoint x: 252, endPoint y: 121, distance: 31.2
click at [252, 121] on div "Água útil atual 29 mm (31.4%)" at bounding box center [221, 113] width 102 height 31
click at [233, 125] on div "Água útil atual 29 mm (31.4%)" at bounding box center [221, 113] width 102 height 31
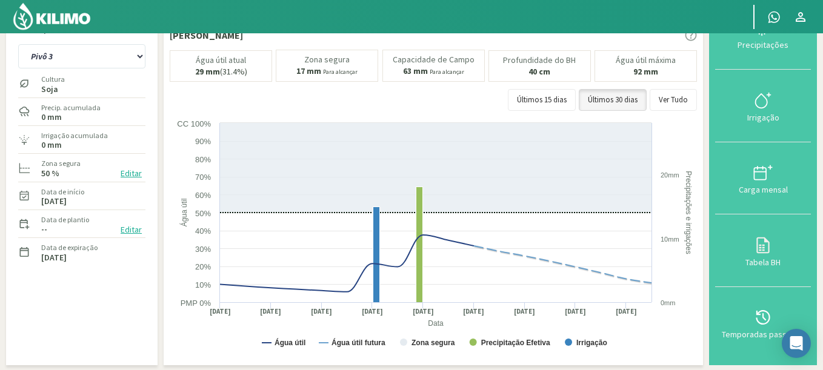
scroll to position [73, 0]
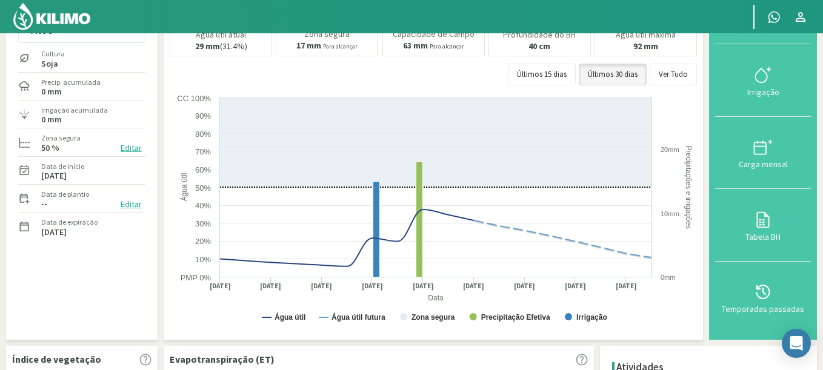
drag, startPoint x: 300, startPoint y: 47, endPoint x: 350, endPoint y: 52, distance: 49.9
click at [350, 52] on div "Zona segura 17 mm Para alcançar" at bounding box center [327, 40] width 102 height 32
click at [360, 52] on div "Zona segura 17 mm Para alcançar" at bounding box center [327, 40] width 102 height 32
drag, startPoint x: 298, startPoint y: 46, endPoint x: 375, endPoint y: 50, distance: 77.0
click at [375, 50] on div "Zona segura 17 mm Para alcançar" at bounding box center [327, 40] width 102 height 32
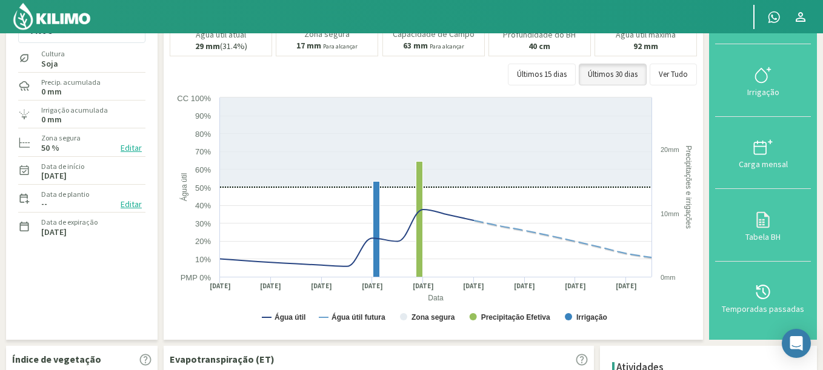
click at [340, 69] on div "Últimos 15 dias Últimos 30 dias Ver Tudo" at bounding box center [433, 75] width 527 height 22
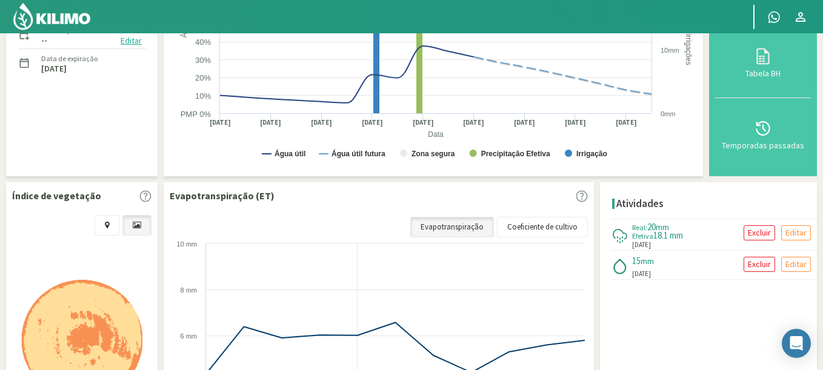
scroll to position [363, 0]
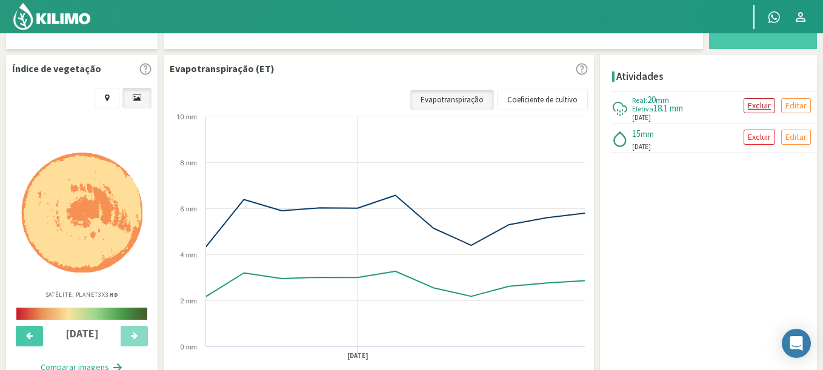
click at [757, 108] on p "Excluir" at bounding box center [758, 106] width 23 height 14
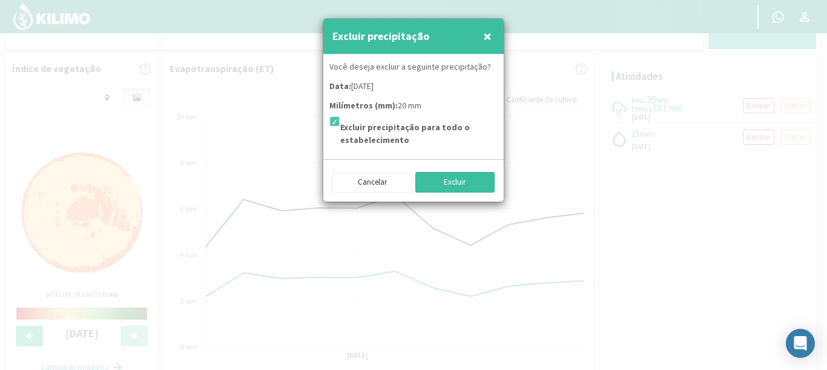
click at [472, 179] on button "Excluir" at bounding box center [456, 182] width 80 height 21
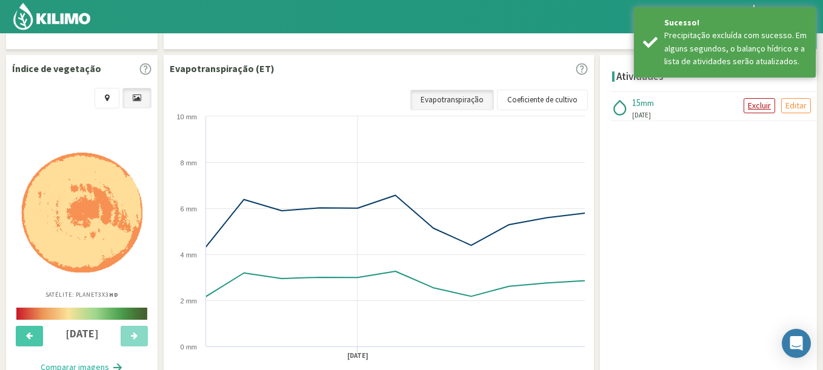
click at [757, 110] on p "Excluir" at bounding box center [758, 106] width 23 height 14
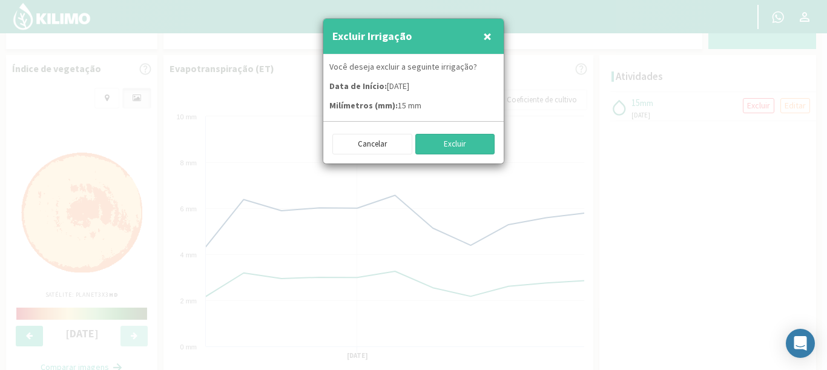
click at [469, 147] on button "Excluir" at bounding box center [456, 144] width 80 height 21
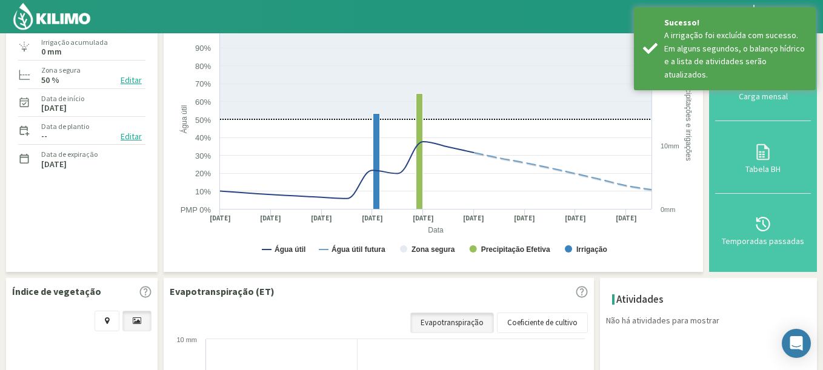
scroll to position [0, 0]
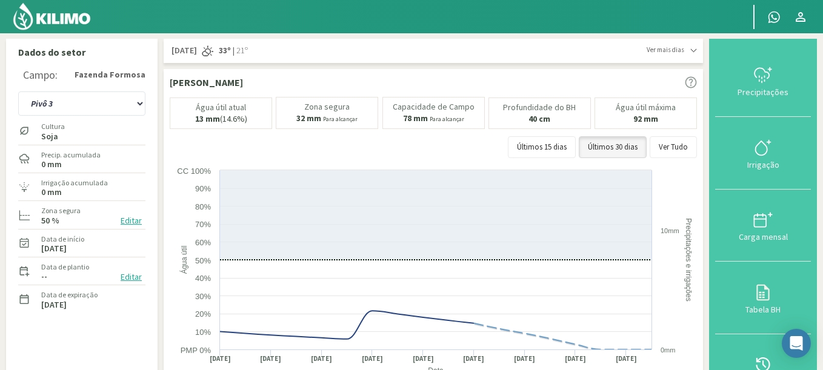
click at [61, 21] on img at bounding box center [51, 16] width 79 height 29
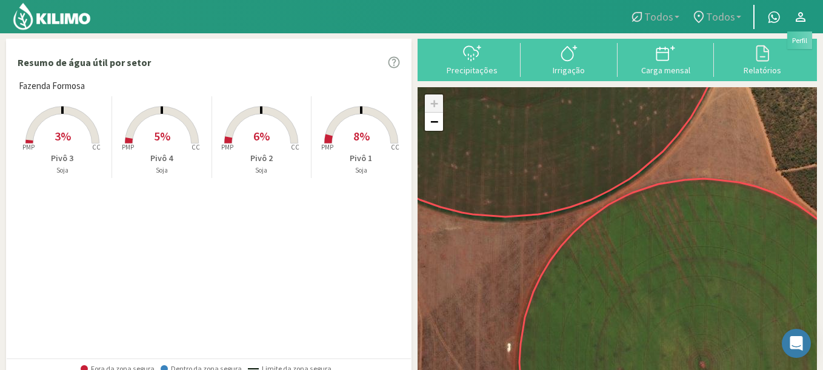
click at [797, 18] on icon at bounding box center [800, 17] width 15 height 15
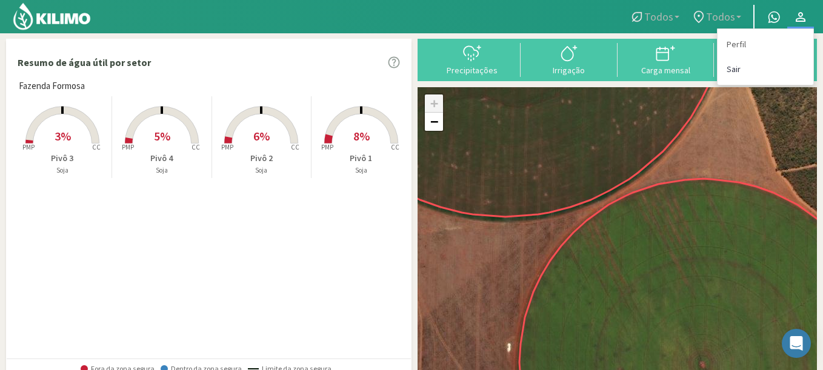
click at [757, 72] on link "Sair" at bounding box center [765, 69] width 96 height 25
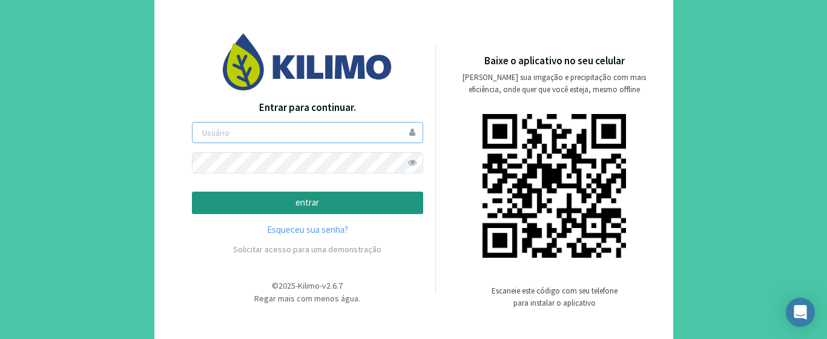
click at [226, 134] on input "email" at bounding box center [307, 132] width 231 height 21
type input "aformosa"
click at [192, 191] on button "entrar" at bounding box center [307, 202] width 231 height 22
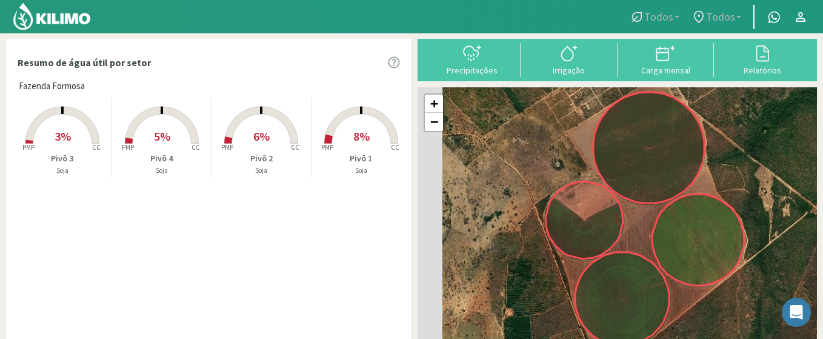
drag, startPoint x: 457, startPoint y: 168, endPoint x: 536, endPoint y: 168, distance: 78.7
click at [536, 168] on div "+ − Leaflet | © Esri" at bounding box center [616, 233] width 399 height 293
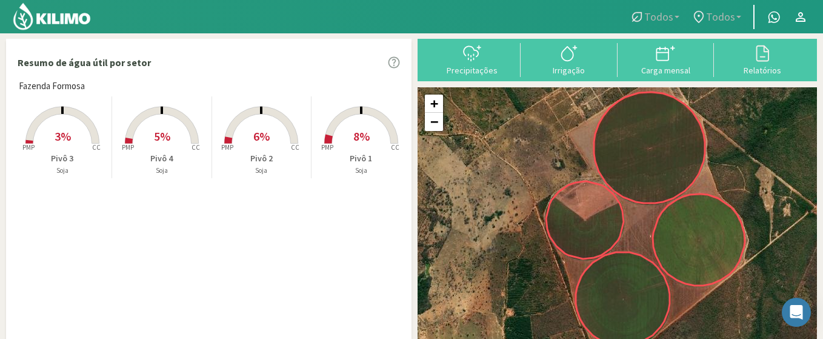
click at [73, 127] on rect at bounding box center [62, 144] width 97 height 97
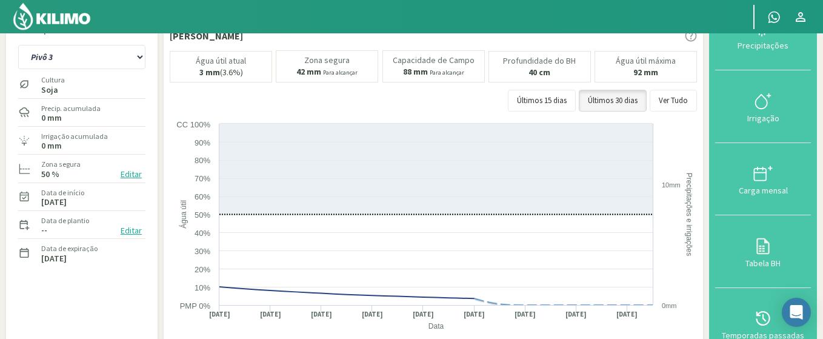
scroll to position [73, 0]
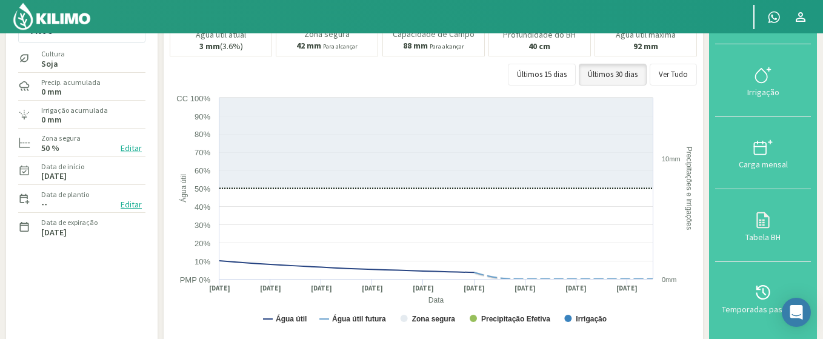
click at [135, 205] on button "Editar" at bounding box center [131, 204] width 28 height 14
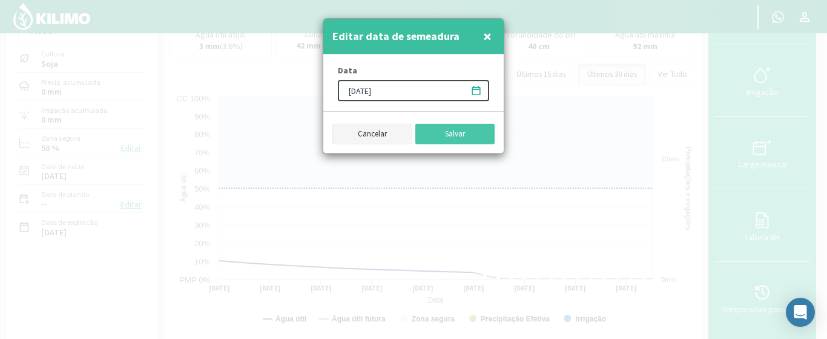
click at [371, 136] on button "Cancelar" at bounding box center [373, 134] width 80 height 21
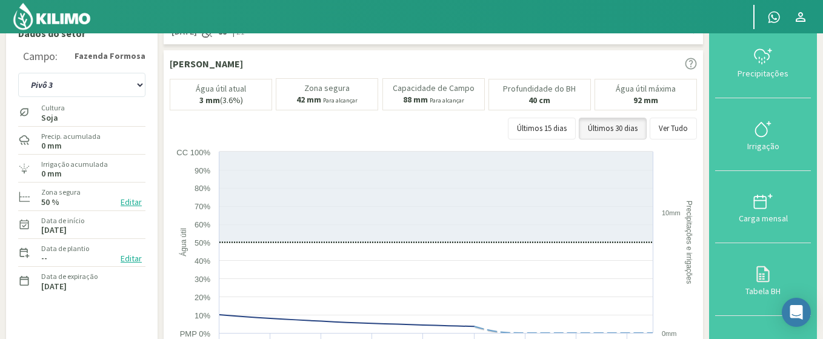
scroll to position [0, 0]
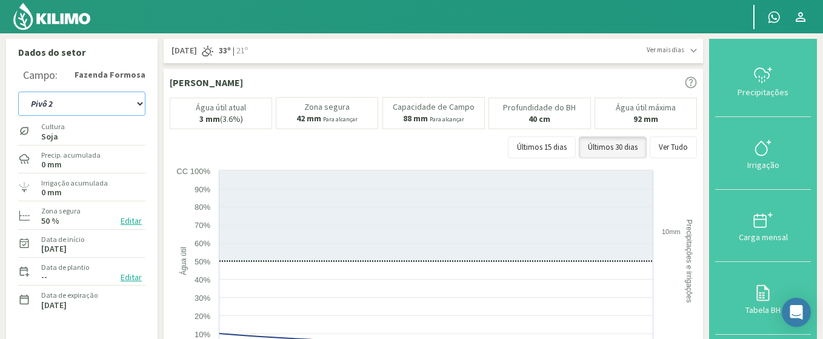
click at [18, 91] on select "Pivô 1 Pivô 2 Pivô 3 Pivô 4" at bounding box center [81, 103] width 127 height 24
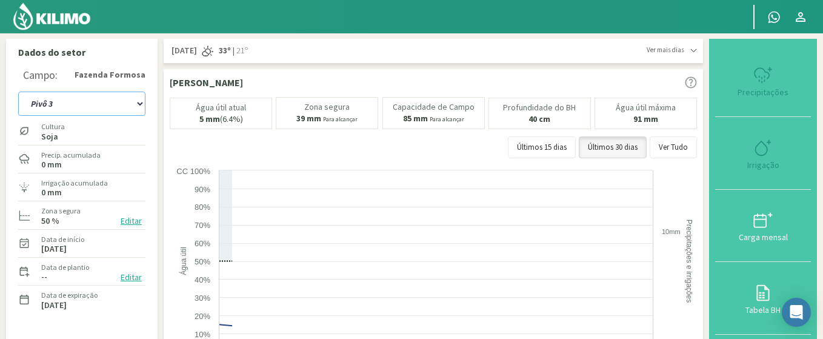
select select "5: Object"
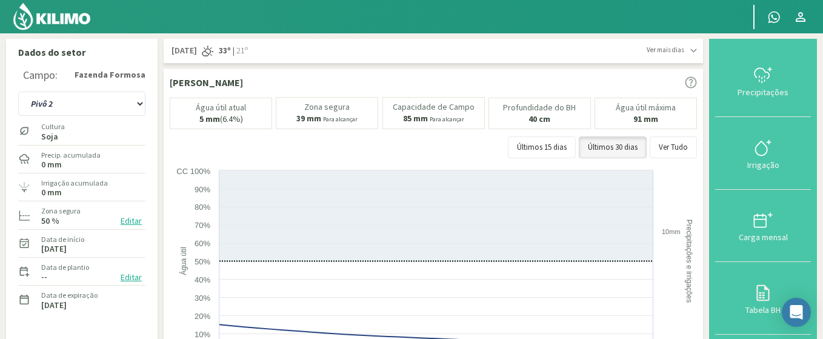
click at [128, 281] on button "Editar" at bounding box center [131, 277] width 28 height 14
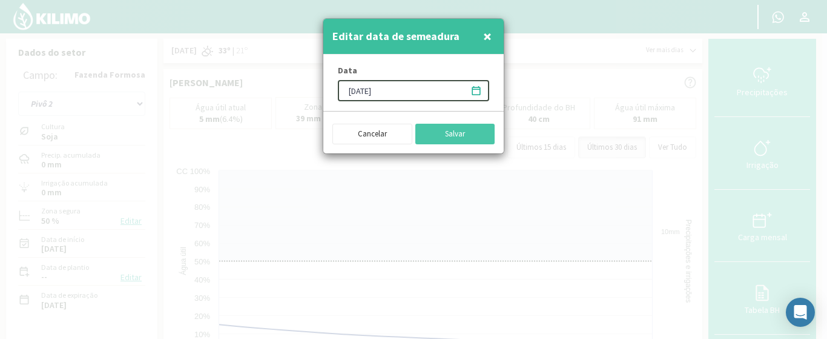
click at [476, 91] on icon at bounding box center [477, 91] width 12 height 12
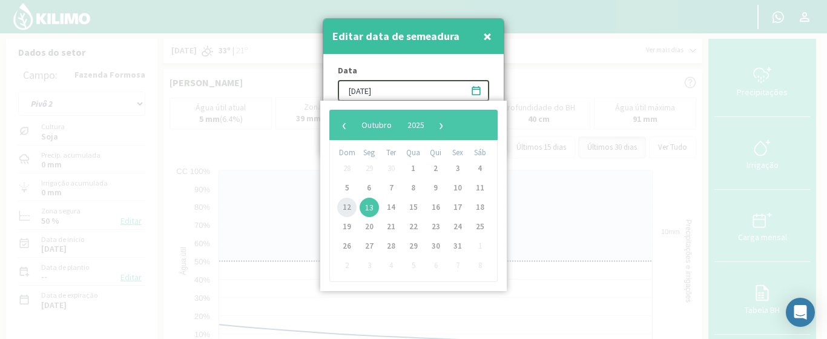
click at [343, 207] on span "12" at bounding box center [346, 206] width 19 height 19
type input "[DATE]"
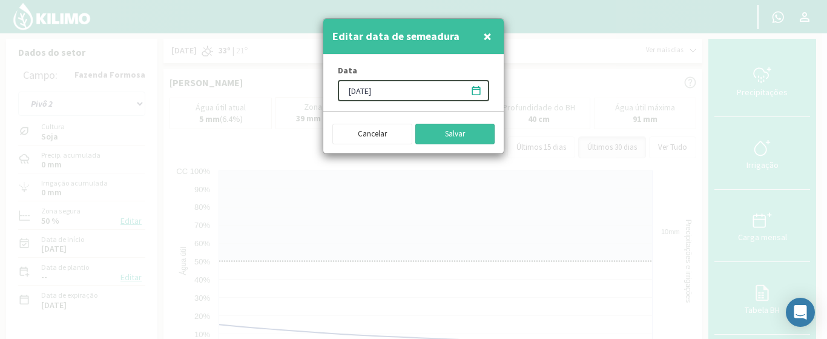
click at [454, 132] on button "Salvar" at bounding box center [456, 134] width 80 height 21
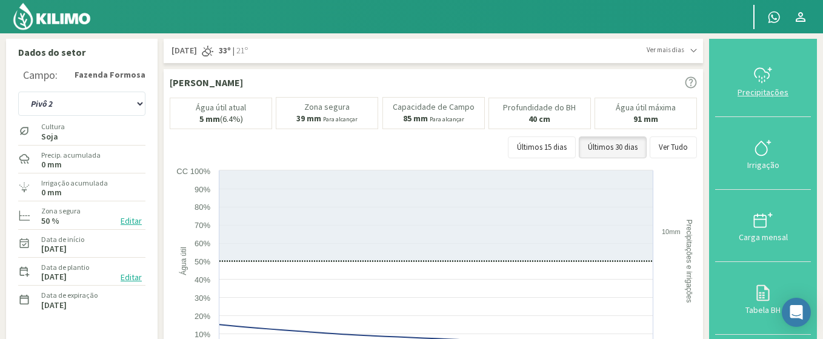
click at [762, 83] on icon at bounding box center [762, 74] width 19 height 19
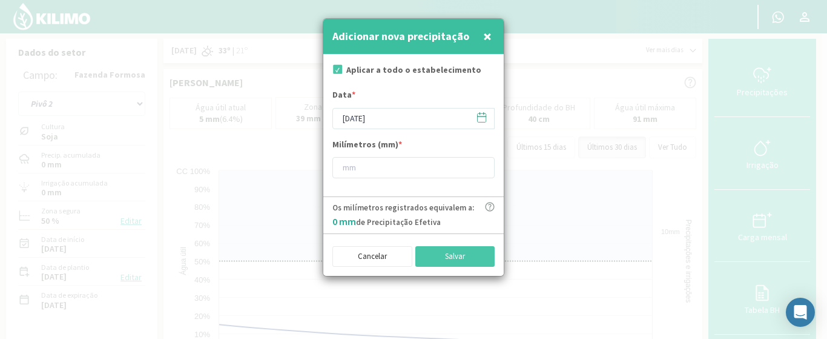
click at [485, 118] on icon at bounding box center [482, 117] width 12 height 12
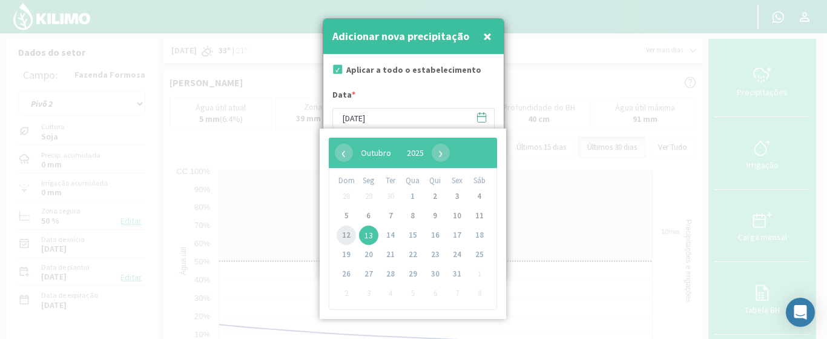
click at [344, 232] on span "12" at bounding box center [346, 234] width 19 height 19
type input "[DATE]"
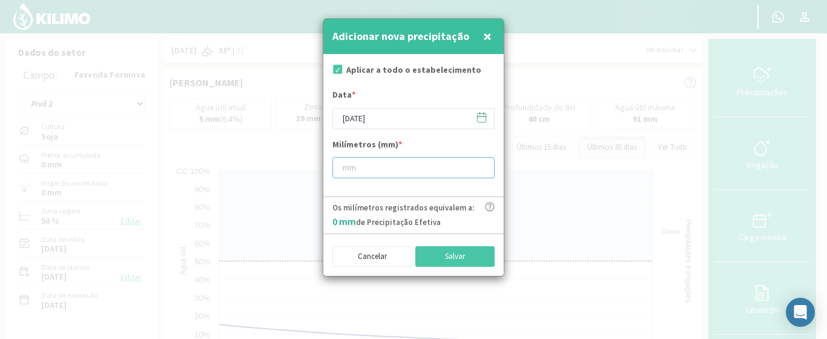
click at [353, 162] on input "number" at bounding box center [414, 167] width 162 height 21
type input "4"
click at [450, 254] on button "Salvar" at bounding box center [456, 256] width 80 height 21
type input "[DATE]"
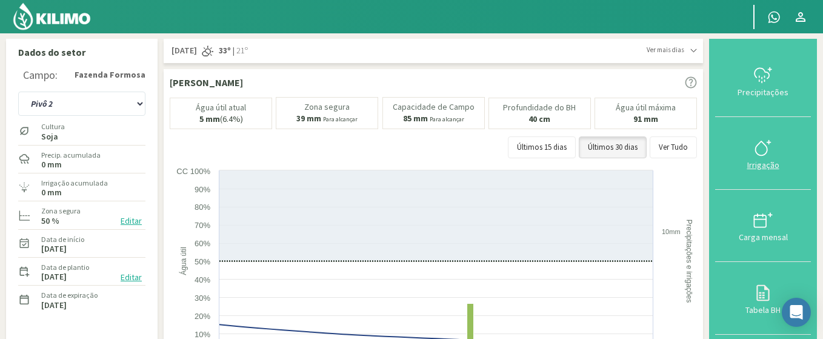
click at [770, 158] on svg-icon at bounding box center [762, 154] width 19 height 11
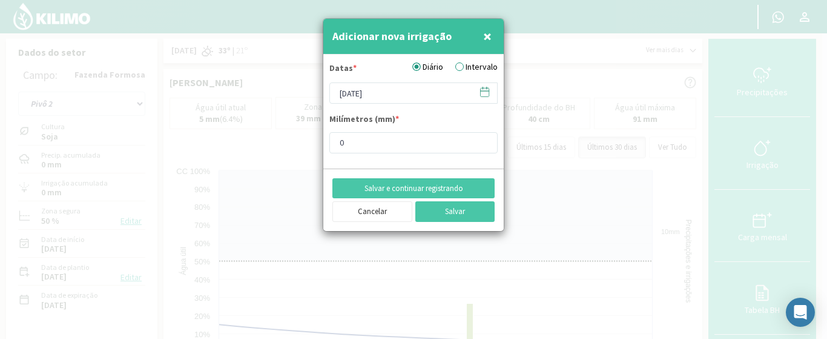
click at [486, 93] on icon at bounding box center [485, 92] width 12 height 12
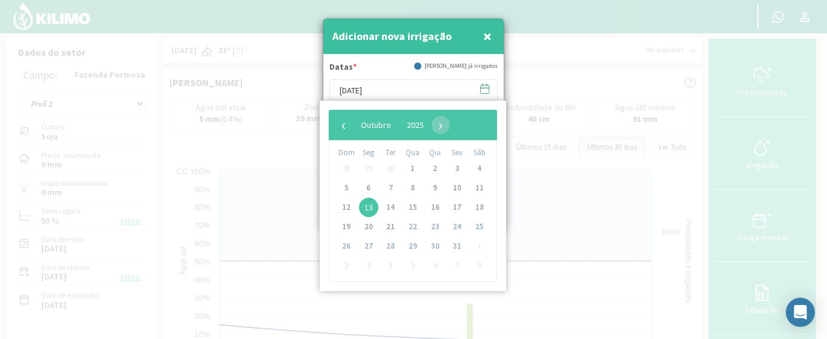
click at [486, 93] on icon at bounding box center [485, 89] width 8 height 8
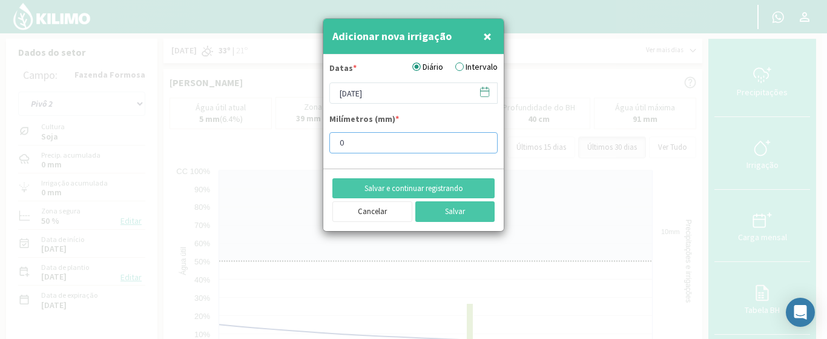
drag, startPoint x: 359, startPoint y: 151, endPoint x: 297, endPoint y: 136, distance: 63.6
click at [297, 136] on div "Adicionar nova irrigação × Datas * Diário Intervalo [DATE] Milímetros (mm) * 0 …" at bounding box center [413, 169] width 827 height 339
type input "13"
click at [449, 206] on button "Salvar" at bounding box center [456, 211] width 80 height 21
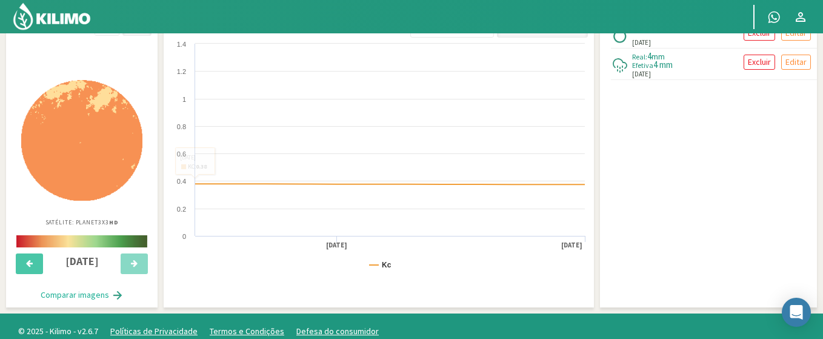
scroll to position [363, 0]
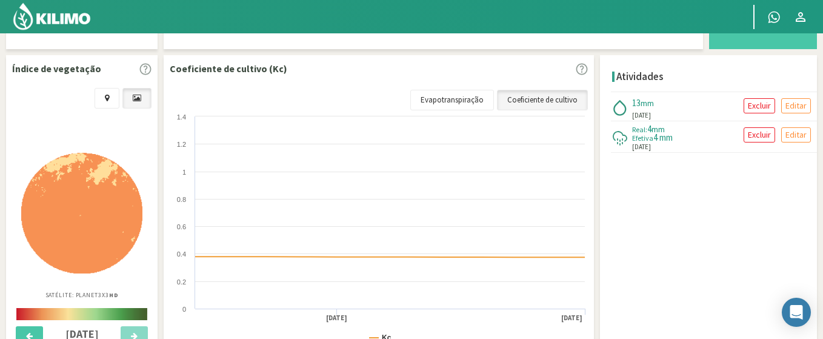
click at [125, 216] on img at bounding box center [81, 213] width 121 height 121
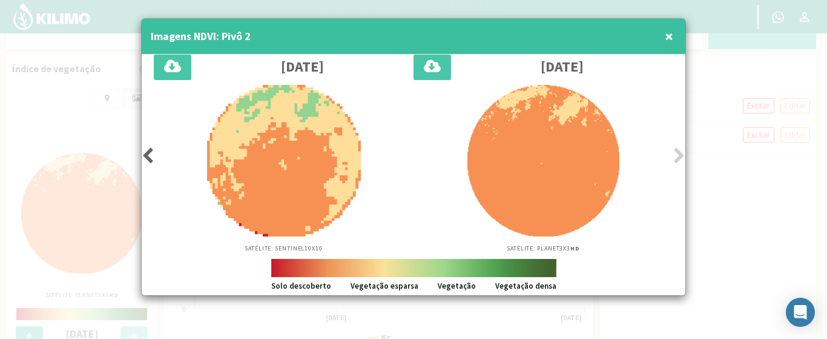
drag, startPoint x: 529, startPoint y: 65, endPoint x: 588, endPoint y: 68, distance: 59.4
click at [584, 68] on h3 "[DATE]" at bounding box center [562, 67] width 43 height 16
click at [146, 153] on icon at bounding box center [148, 155] width 12 height 17
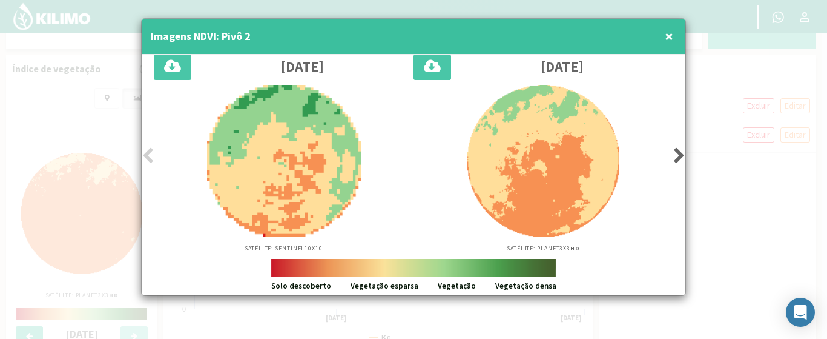
click at [146, 153] on icon at bounding box center [148, 155] width 12 height 17
click at [683, 154] on icon at bounding box center [680, 155] width 12 height 17
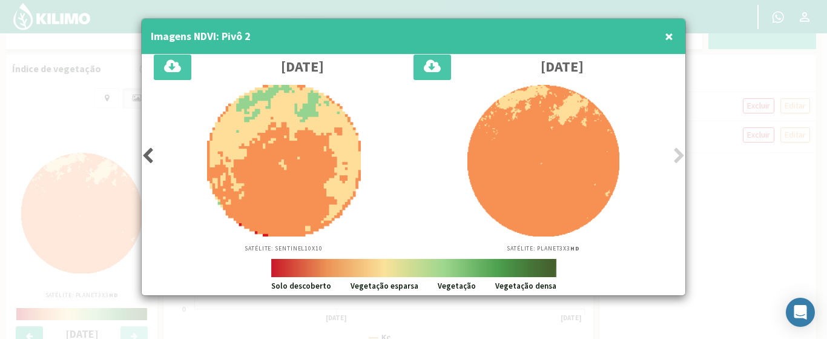
click at [683, 154] on icon at bounding box center [680, 155] width 12 height 17
click at [674, 31] on span "×" at bounding box center [669, 36] width 8 height 20
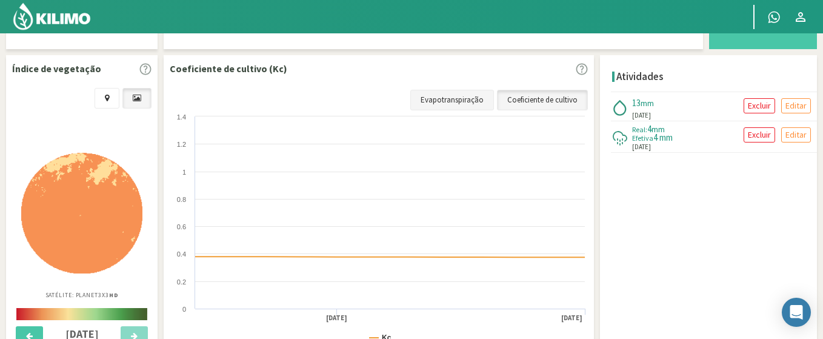
click at [441, 92] on link "Evapotranspiração" at bounding box center [452, 100] width 84 height 21
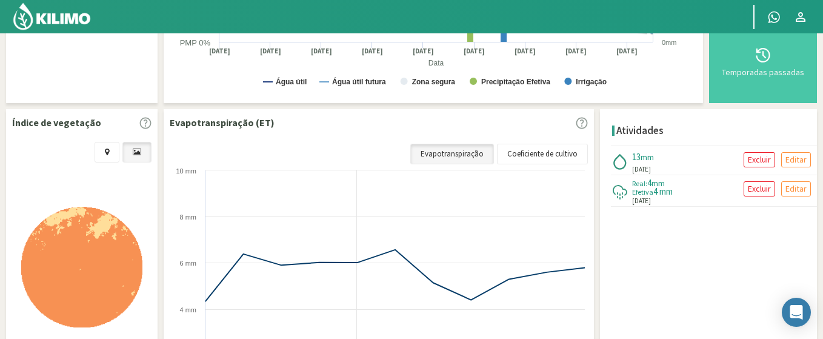
scroll to position [291, 0]
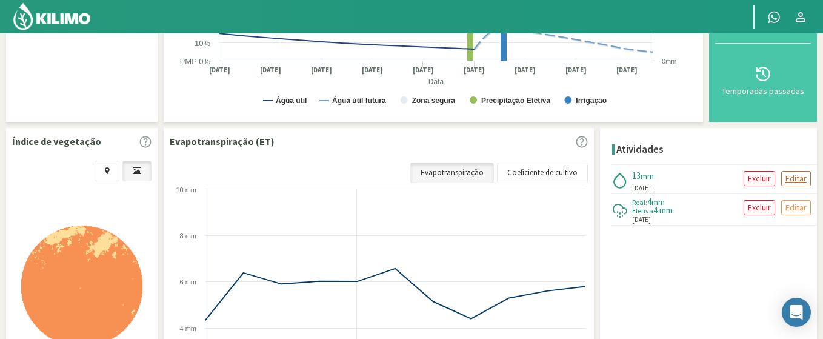
click at [806, 179] on p "Editar" at bounding box center [795, 178] width 21 height 14
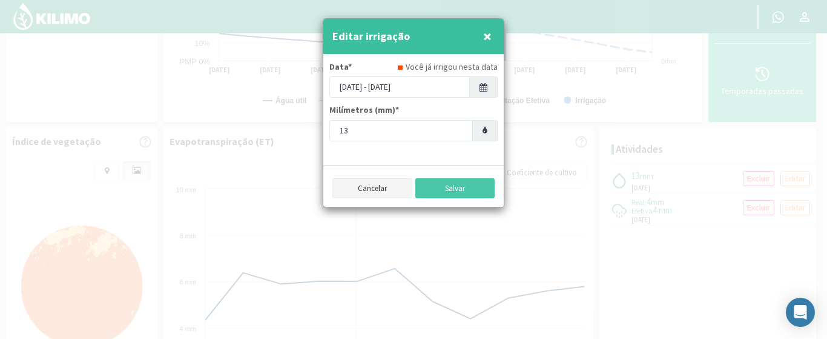
click at [371, 185] on button "Cancelar" at bounding box center [373, 188] width 80 height 21
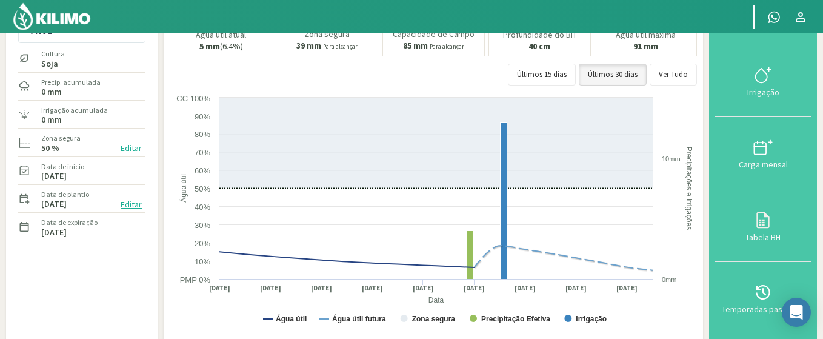
scroll to position [0, 0]
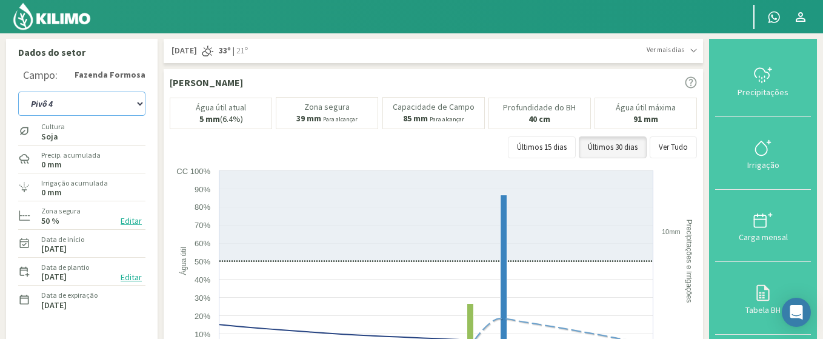
click at [18, 91] on select "Pivô 1 Pivô 2 Pivô 3 Pivô 4" at bounding box center [81, 103] width 127 height 24
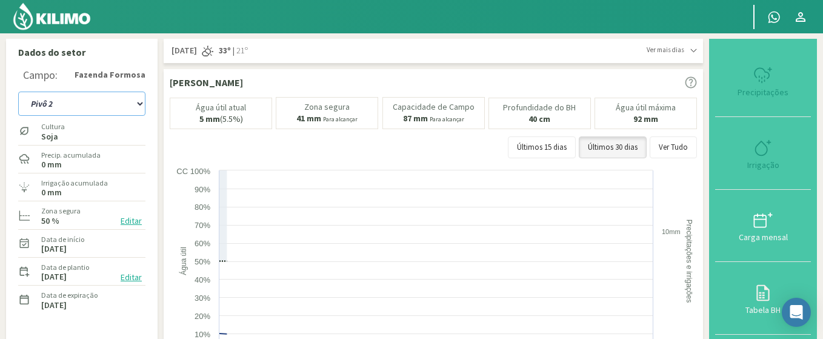
select select "11: Object"
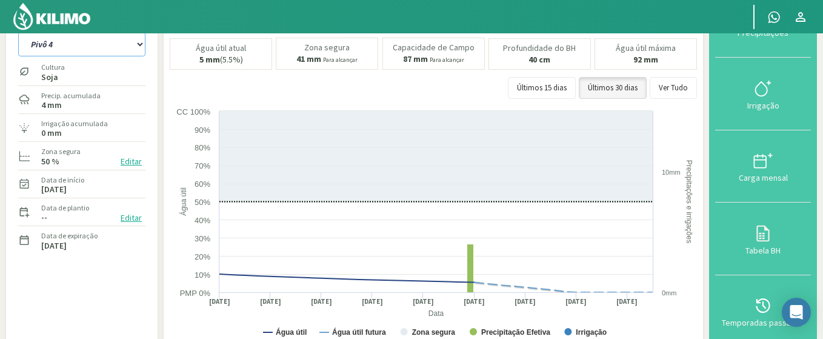
scroll to position [55, 0]
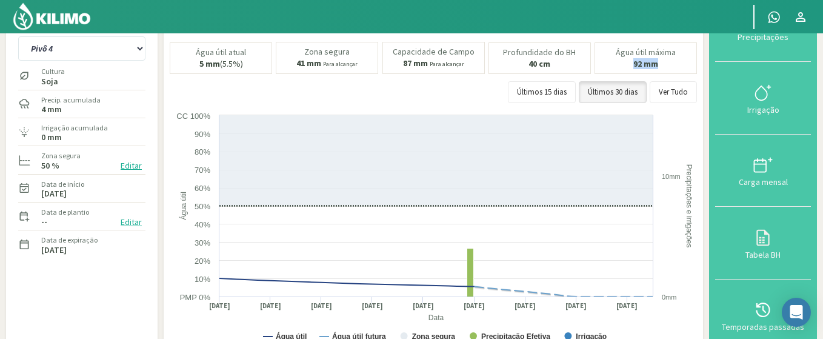
drag, startPoint x: 633, startPoint y: 64, endPoint x: 667, endPoint y: 66, distance: 34.0
click at [667, 66] on div "Água útil máxima 92 mm" at bounding box center [645, 57] width 102 height 31
click at [668, 67] on div "Água útil máxima 92 mm" at bounding box center [645, 57] width 102 height 31
drag, startPoint x: 307, startPoint y: 48, endPoint x: 357, endPoint y: 58, distance: 51.2
click at [357, 58] on div "Zona segura 41 mm Para alcançar" at bounding box center [327, 58] width 102 height 32
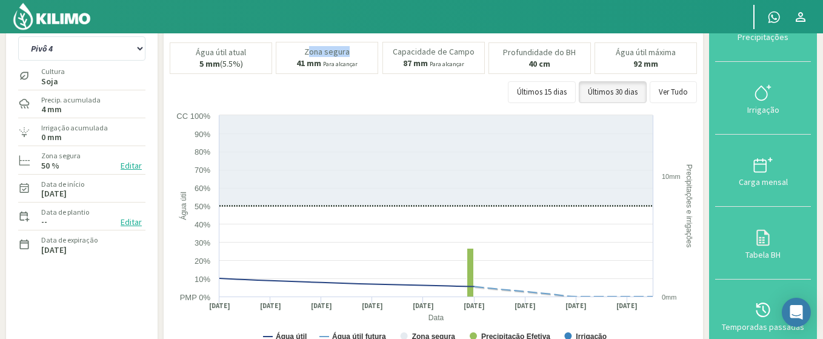
click at [356, 58] on div "Zona segura 41 mm Para alcançar" at bounding box center [327, 58] width 102 height 32
drag, startPoint x: 402, startPoint y: 62, endPoint x: 426, endPoint y: 64, distance: 24.4
click at [426, 64] on div "Capacidade de Campo 87 mm Para alcançar" at bounding box center [433, 58] width 102 height 32
click at [491, 103] on div "Água útil atual 5 mm (5.5%) Zona segura 41 mm Para alcançar Capacidade de Campo…" at bounding box center [433, 75] width 527 height 67
click at [126, 166] on button "Editar" at bounding box center [131, 166] width 28 height 14
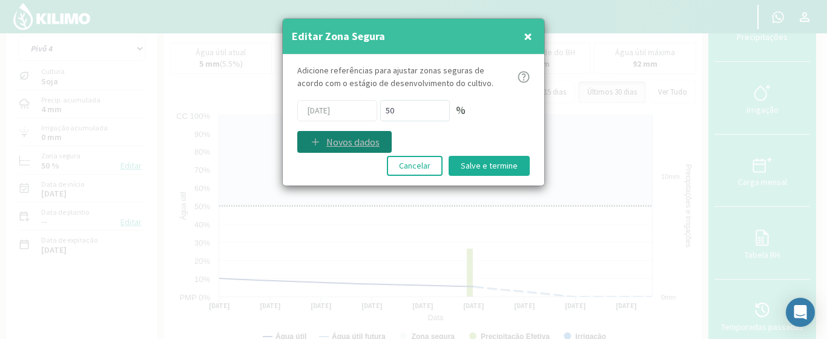
click at [357, 141] on p "Novos dados" at bounding box center [352, 141] width 53 height 15
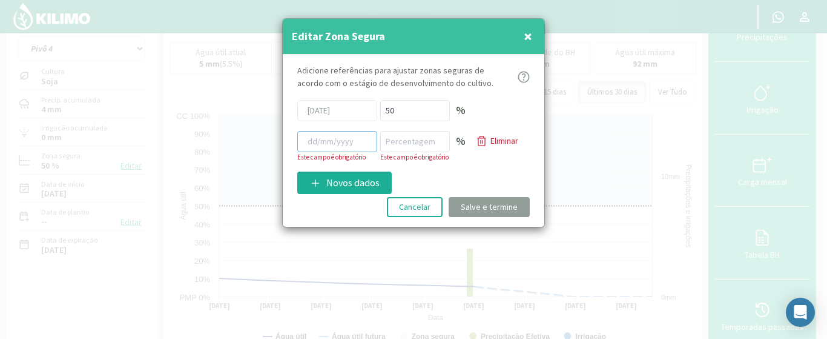
click at [340, 143] on input at bounding box center [337, 141] width 80 height 21
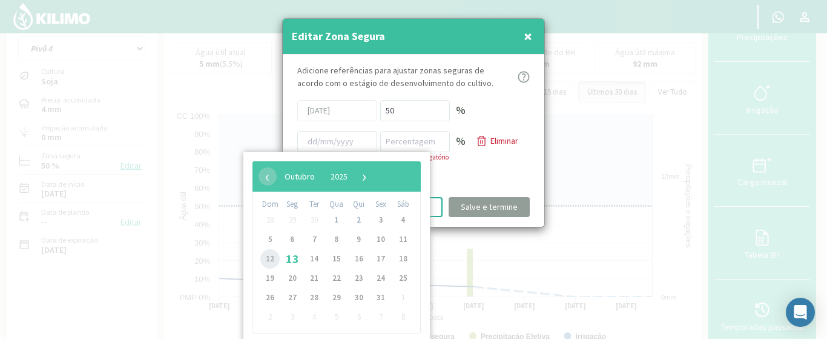
click at [271, 257] on span "12" at bounding box center [269, 258] width 19 height 19
type input "[DATE]"
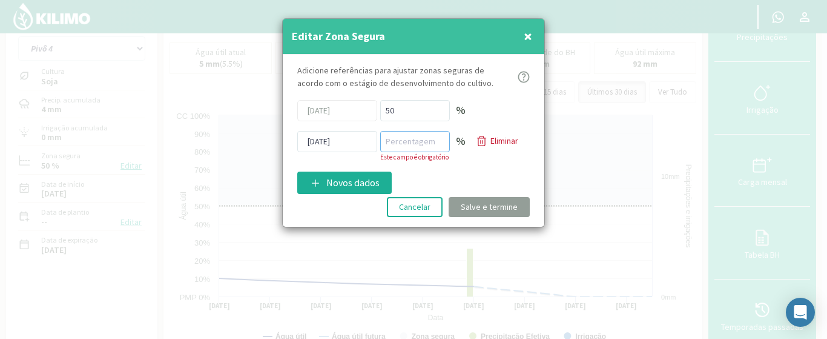
click at [414, 144] on input "number" at bounding box center [415, 141] width 70 height 21
type input "60"
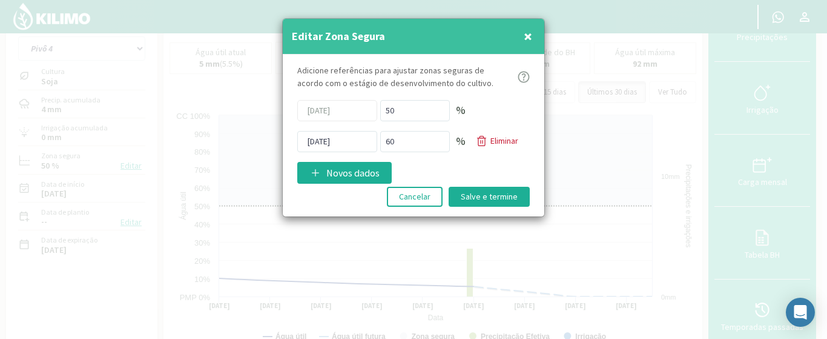
click at [480, 206] on kil-button "Salve e termine" at bounding box center [489, 197] width 81 height 20
click at [480, 197] on button "Salve e termine" at bounding box center [489, 197] width 81 height 20
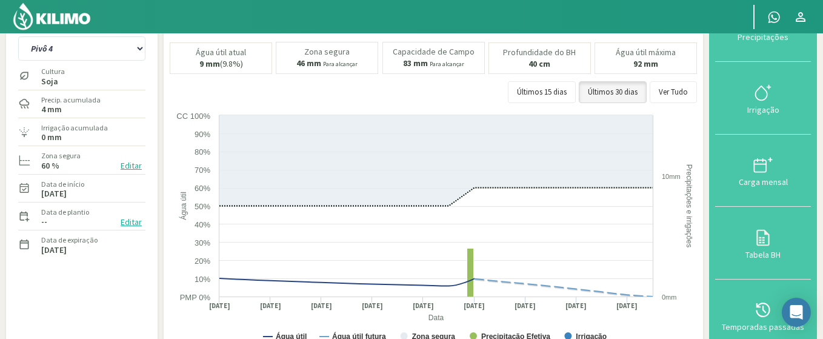
click at [141, 167] on button "Editar" at bounding box center [131, 166] width 28 height 14
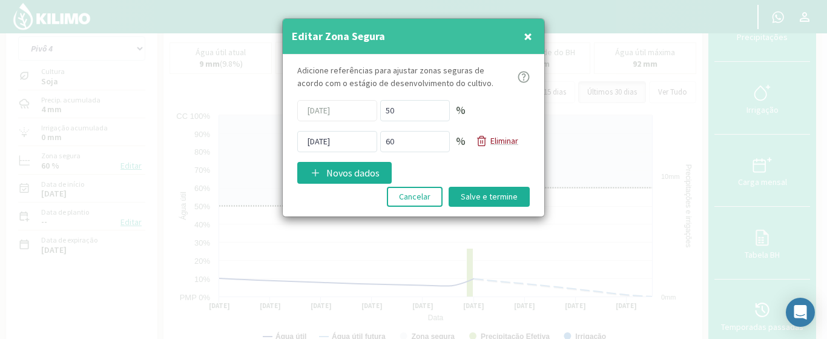
click at [499, 144] on p "Eliminar" at bounding box center [505, 140] width 28 height 13
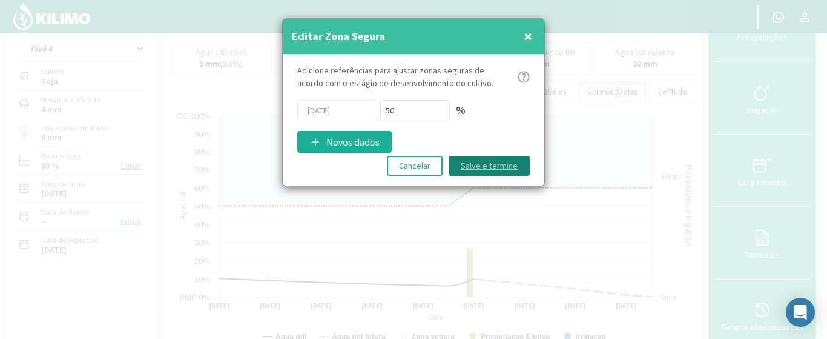
click at [487, 167] on button "Salve e termine" at bounding box center [489, 166] width 81 height 20
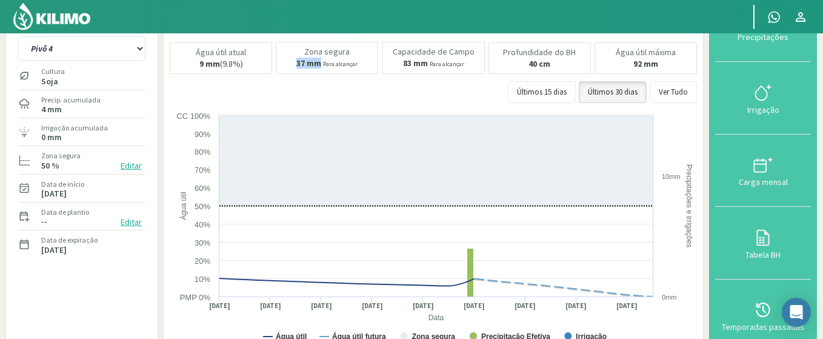
drag, startPoint x: 294, startPoint y: 61, endPoint x: 321, endPoint y: 61, distance: 26.7
click at [321, 61] on div "Zona segura 37 mm Para alcançar" at bounding box center [327, 58] width 102 height 32
click at [299, 68] on b "37 mm" at bounding box center [308, 63] width 25 height 11
click at [18, 36] on select "Pivô 1 Pivô 2 Pivô 3 Pivô 4" at bounding box center [81, 48] width 127 height 24
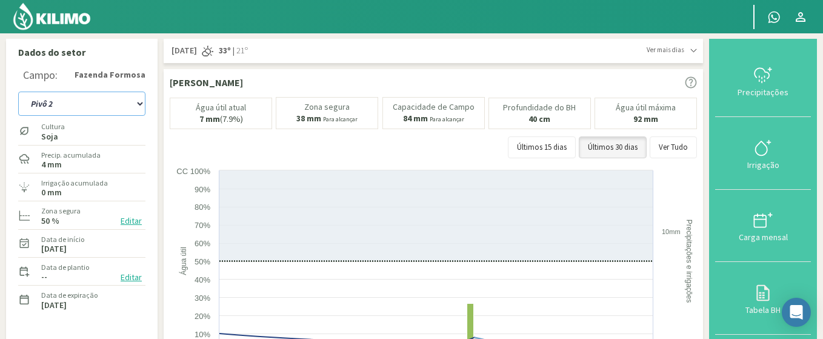
click at [18, 91] on select "Pivô 1 Pivô 2 Pivô 3 Pivô 4" at bounding box center [81, 103] width 127 height 24
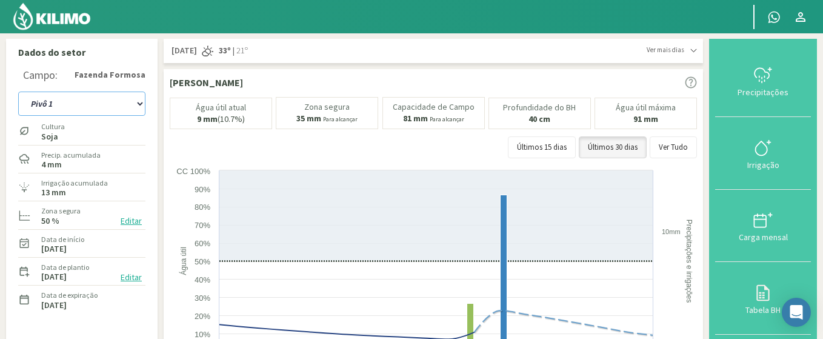
click at [18, 91] on select "Pivô 1 Pivô 2 Pivô 3 Pivô 4" at bounding box center [81, 103] width 127 height 24
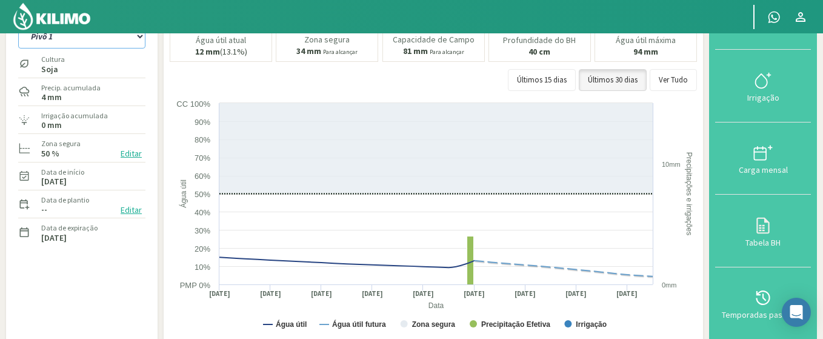
scroll to position [67, 0]
click at [18, 25] on select "Pivô 1 Pivô 2 Pivô 3 Pivô 4" at bounding box center [81, 37] width 127 height 24
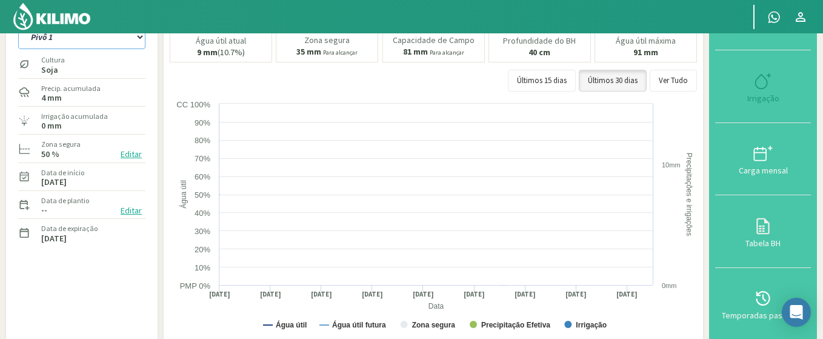
select select "25: Object"
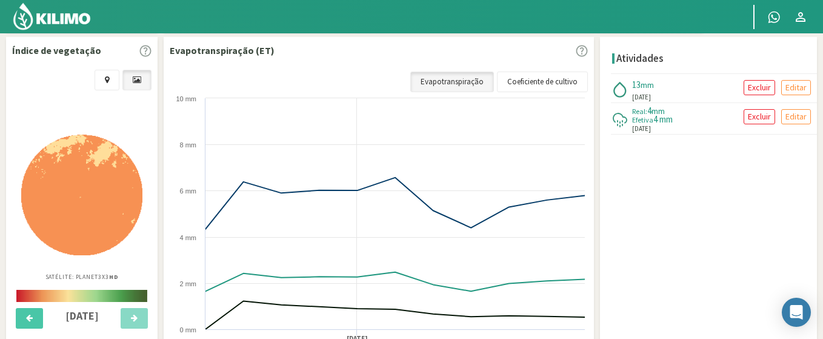
scroll to position [430, 0]
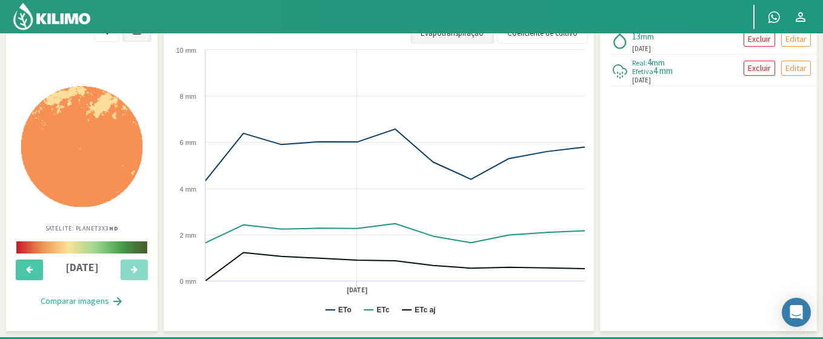
click at [97, 182] on img at bounding box center [81, 146] width 121 height 121
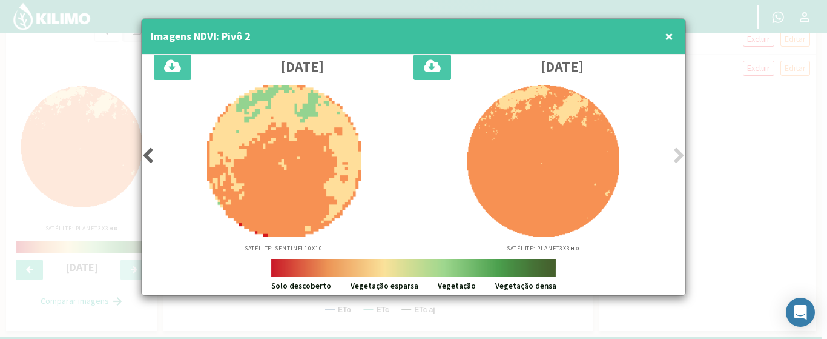
click at [149, 157] on icon at bounding box center [148, 155] width 12 height 17
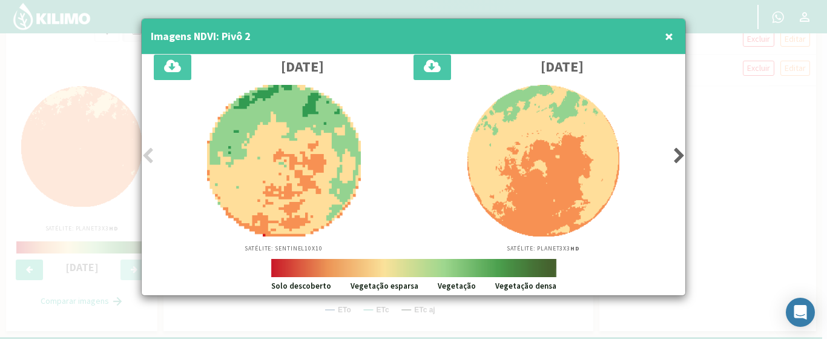
click at [149, 156] on icon at bounding box center [148, 155] width 12 height 17
click at [750, 108] on div at bounding box center [413, 169] width 827 height 339
click at [682, 155] on icon at bounding box center [680, 155] width 12 height 17
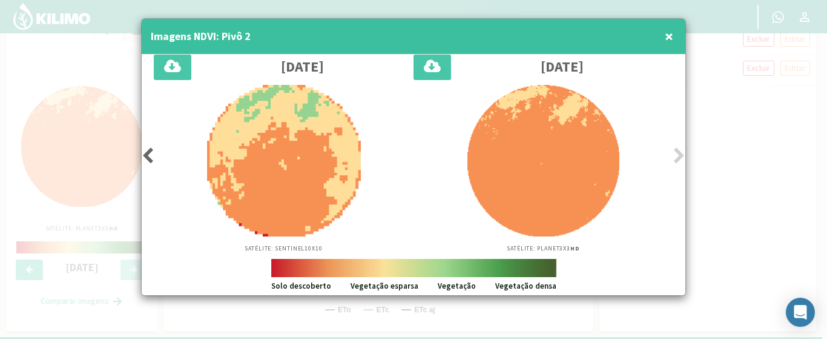
click at [681, 154] on icon at bounding box center [680, 155] width 12 height 17
click at [772, 174] on div at bounding box center [413, 169] width 827 height 339
click at [670, 38] on span "×" at bounding box center [669, 36] width 8 height 20
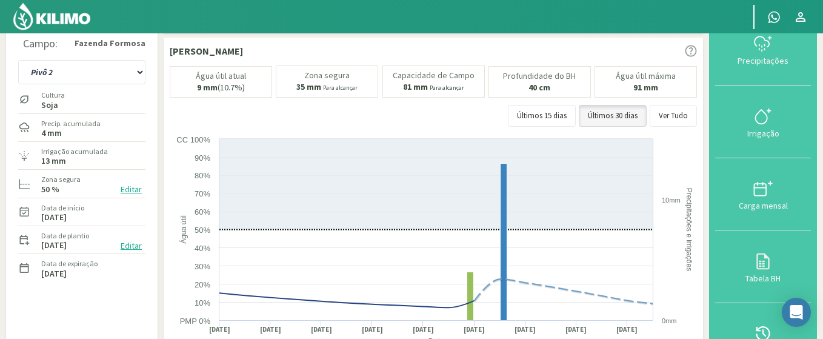
scroll to position [0, 0]
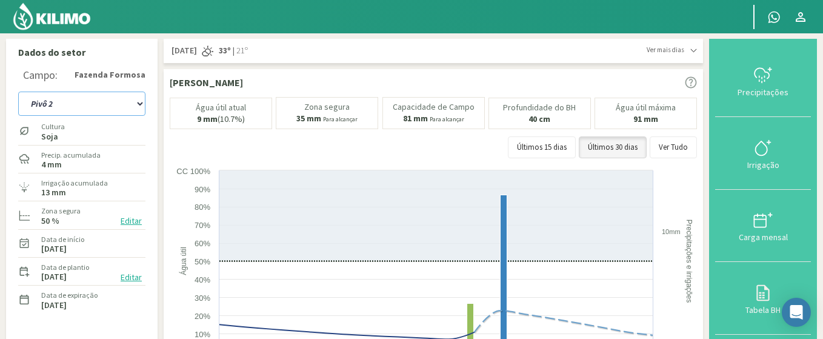
drag, startPoint x: 76, startPoint y: 106, endPoint x: 79, endPoint y: 99, distance: 7.7
click at [79, 99] on select "Pivô 1 Pivô 2 Pivô 3 Pivô 4" at bounding box center [81, 103] width 127 height 24
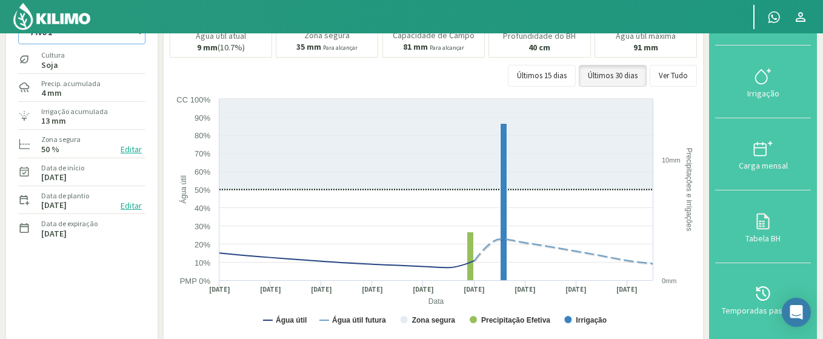
scroll to position [145, 0]
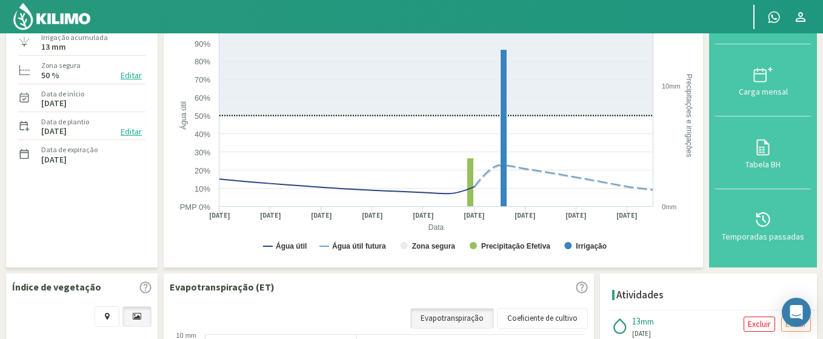
click at [53, 18] on img at bounding box center [51, 16] width 79 height 29
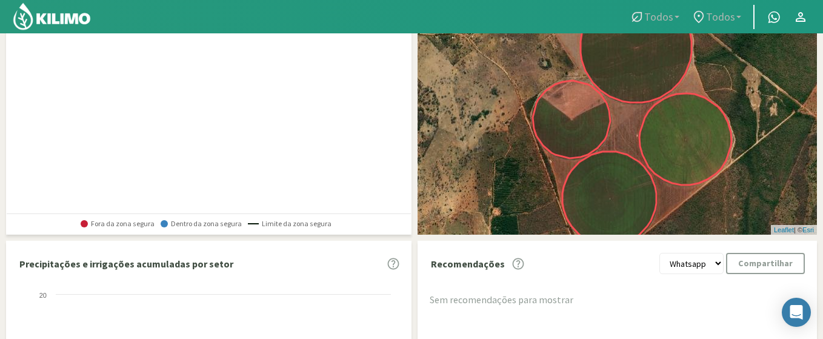
drag, startPoint x: 502, startPoint y: 154, endPoint x: 515, endPoint y: 200, distance: 47.9
click at [515, 200] on div "+ − Leaflet | © Esri" at bounding box center [616, 88] width 399 height 293
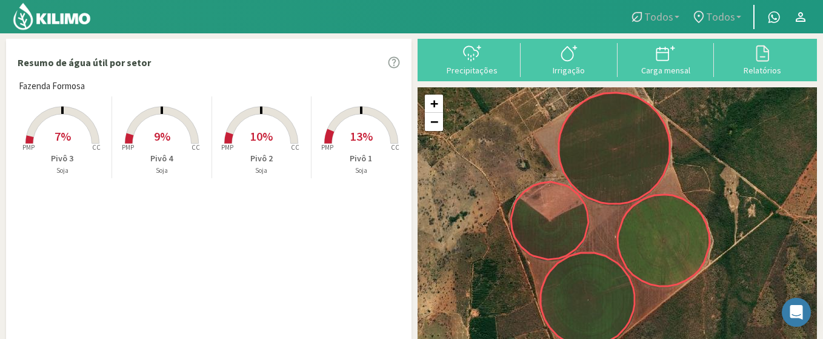
drag, startPoint x: 481, startPoint y: 223, endPoint x: 458, endPoint y: 174, distance: 53.6
click at [458, 174] on div "+ − Leaflet | © Esri" at bounding box center [616, 233] width 399 height 293
